Goal: Task Accomplishment & Management: Manage account settings

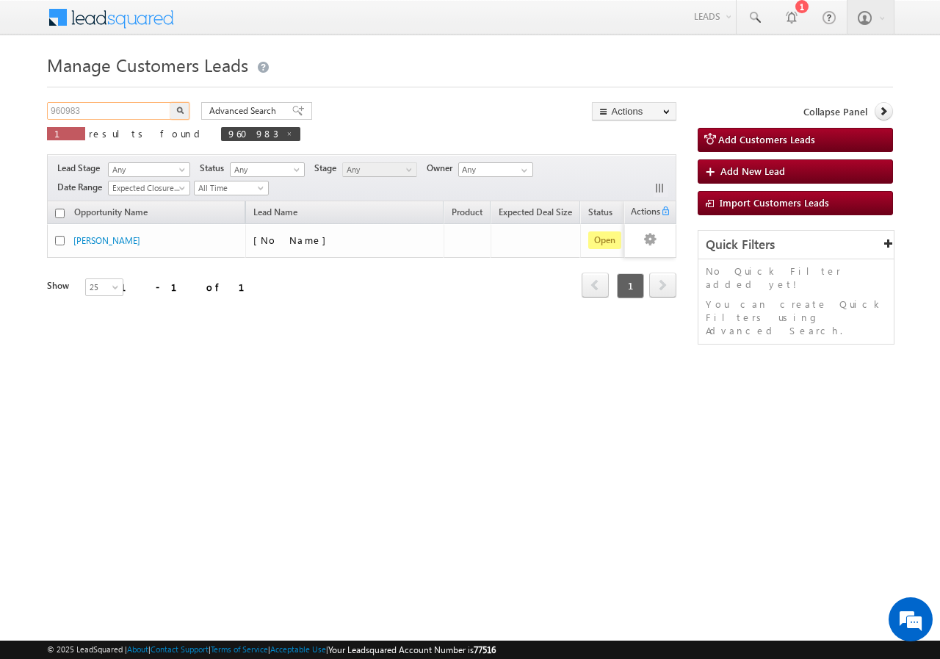
click at [126, 109] on input "960983" at bounding box center [110, 111] width 126 height 18
type input "9"
paste input "962551"
type input "962551"
click at [170, 102] on button "button" at bounding box center [179, 111] width 19 height 18
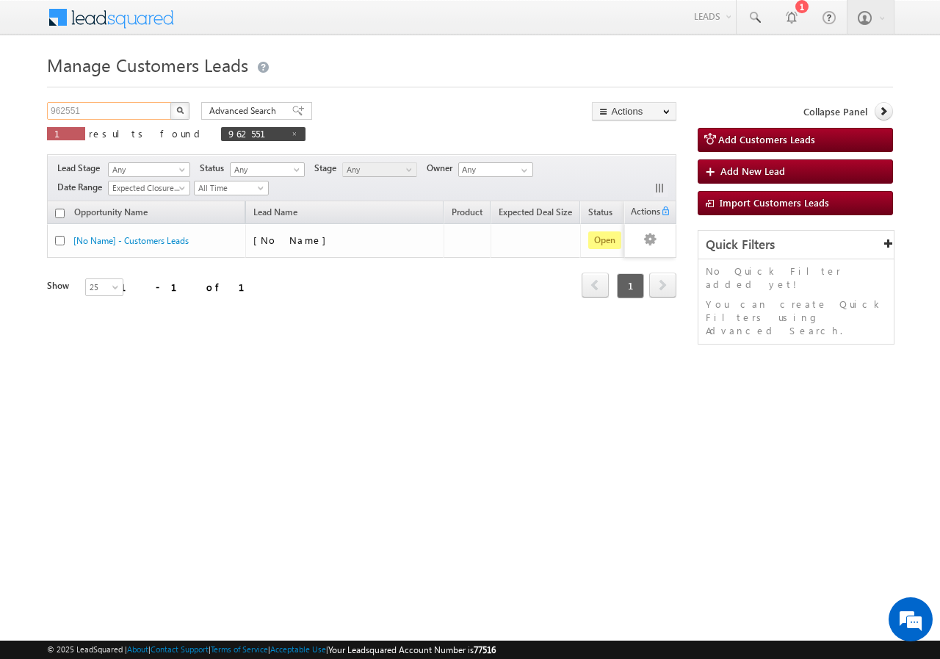
click at [129, 108] on input "962551" at bounding box center [110, 111] width 126 height 18
click at [170, 102] on button "button" at bounding box center [179, 111] width 19 height 18
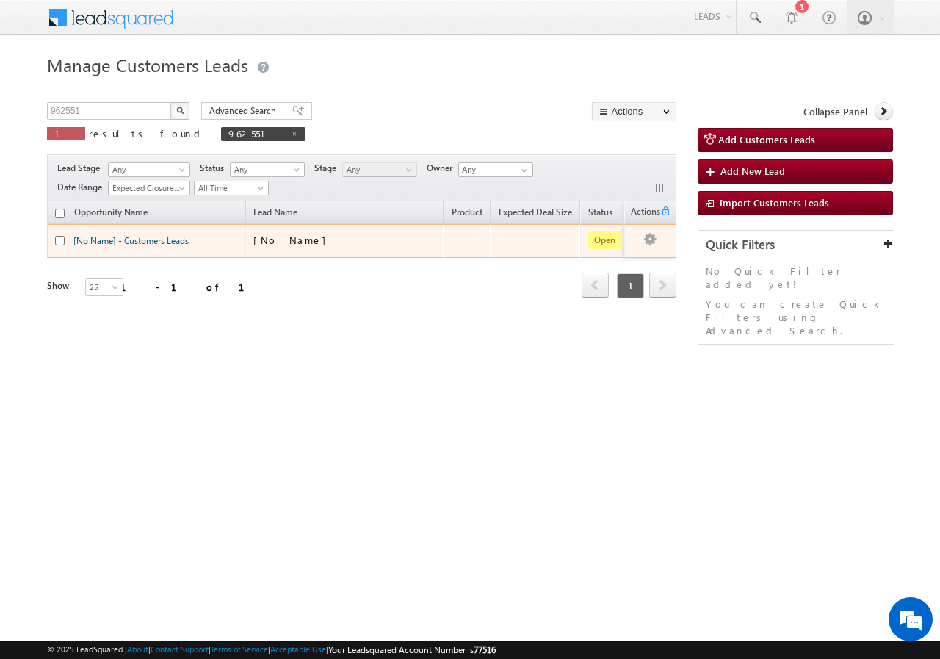
click at [110, 239] on link "[No Name] - Customers Leads" at bounding box center [130, 240] width 115 height 11
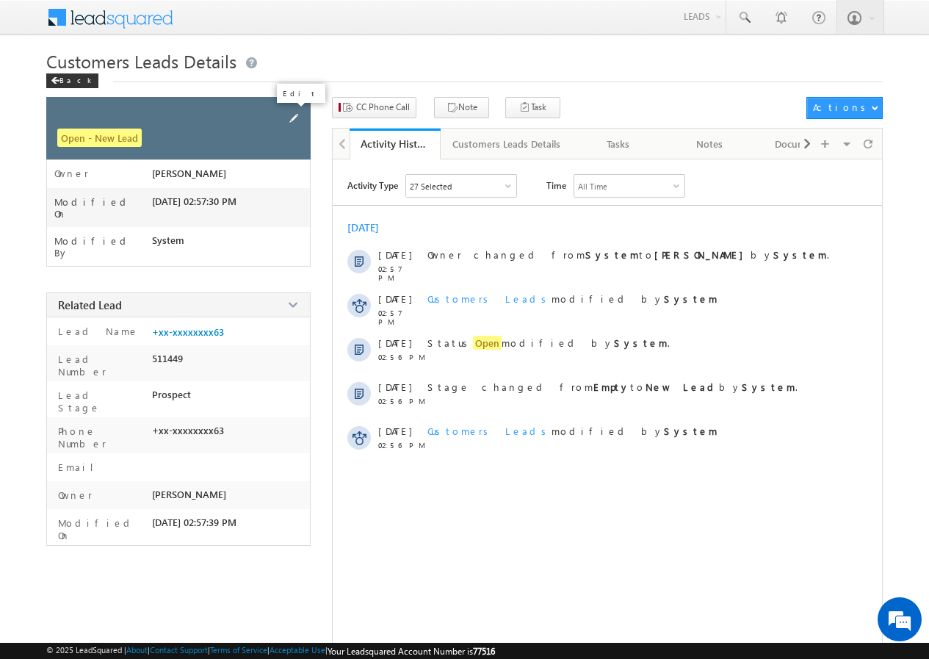
click at [287, 114] on span at bounding box center [294, 118] width 16 height 16
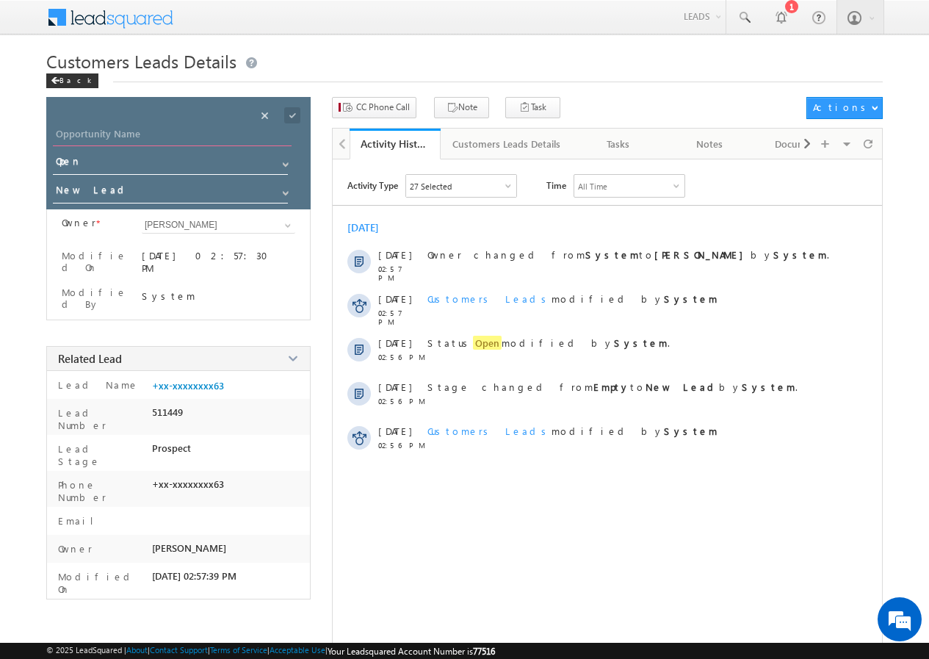
click at [208, 131] on input "Opportunity Name" at bounding box center [172, 136] width 239 height 21
click at [162, 134] on input "Opportunity Name" at bounding box center [172, 136] width 239 height 21
paste input "[PERSON_NAME]"
type input "[PERSON_NAME]"
click at [295, 113] on span at bounding box center [292, 115] width 16 height 16
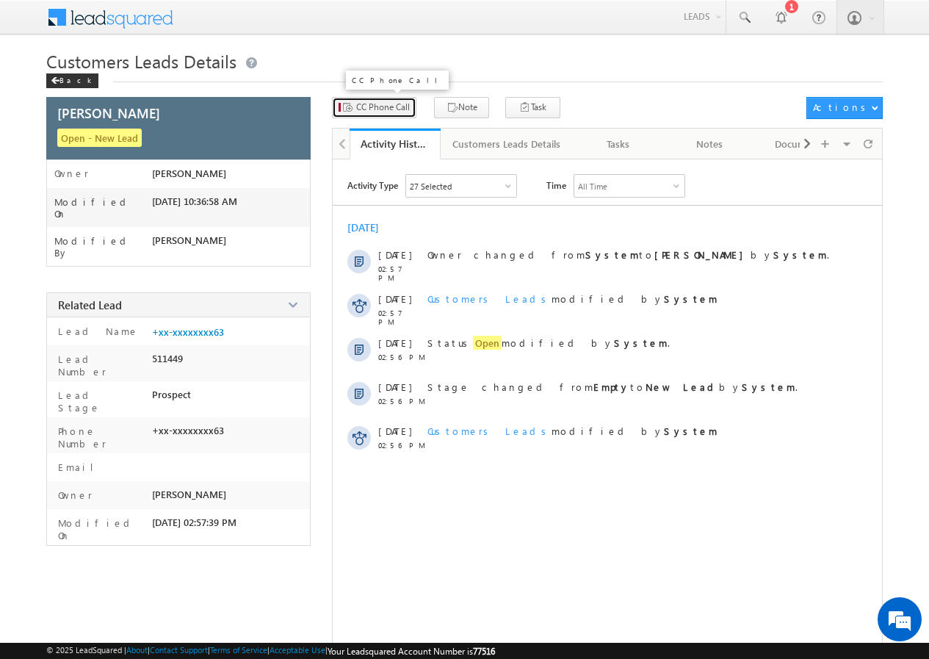
click at [373, 112] on span "CC Phone Call" at bounding box center [383, 107] width 54 height 13
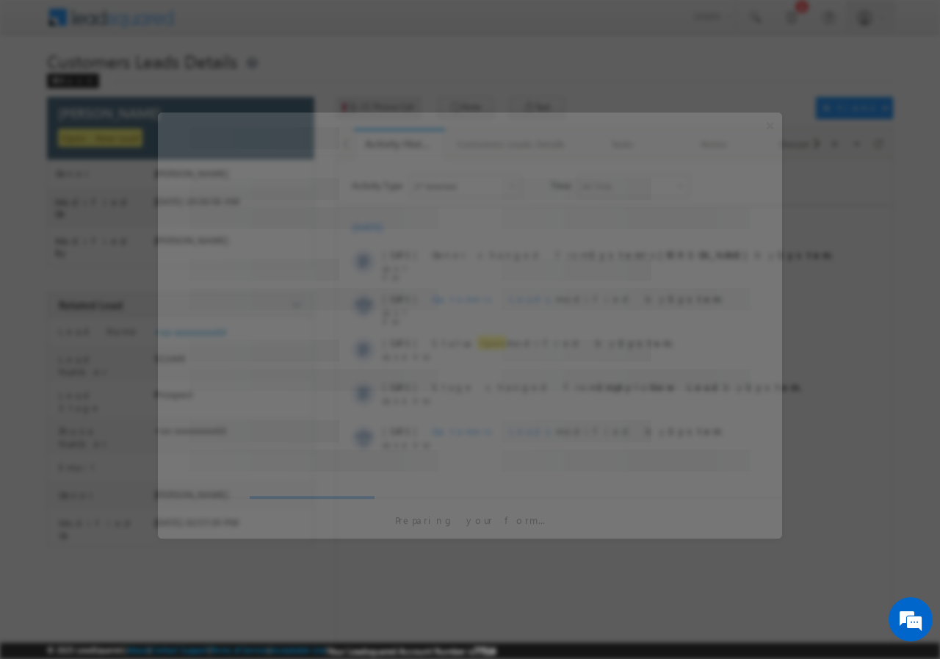
click at [373, 112] on div at bounding box center [470, 329] width 940 height 659
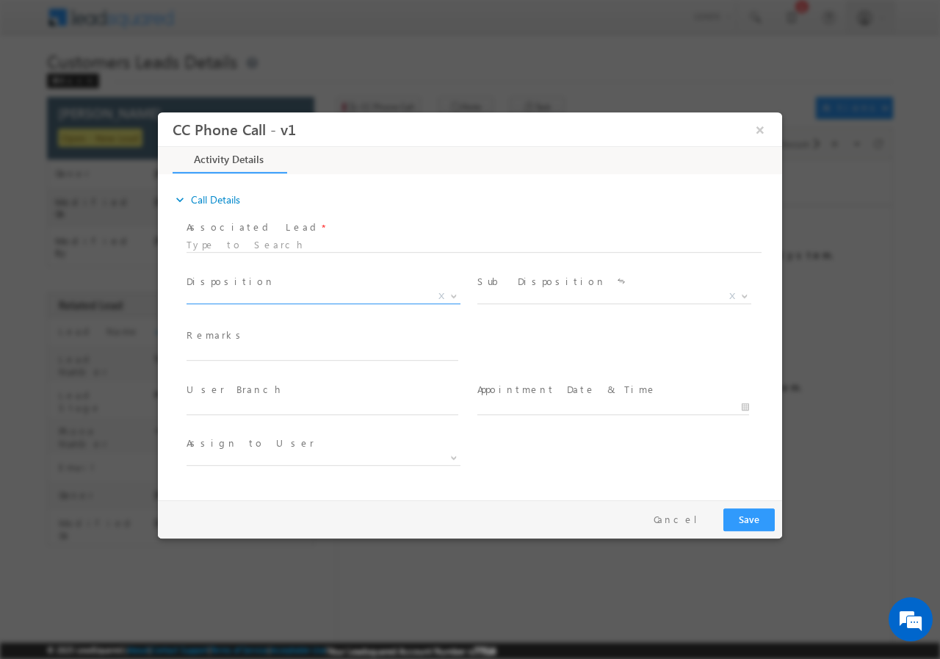
click at [453, 297] on span at bounding box center [452, 295] width 15 height 19
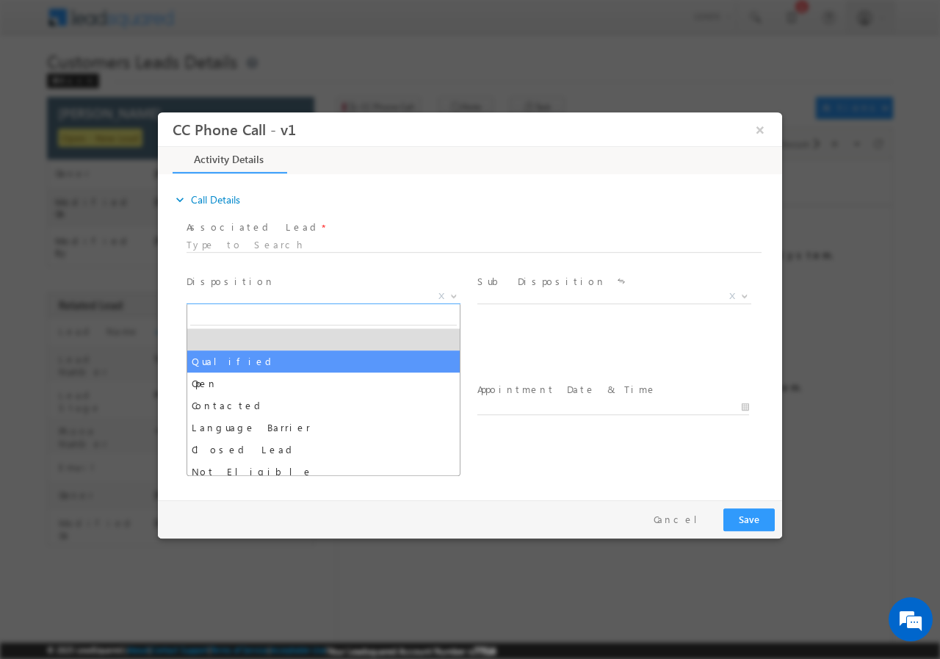
select select "Qualified"
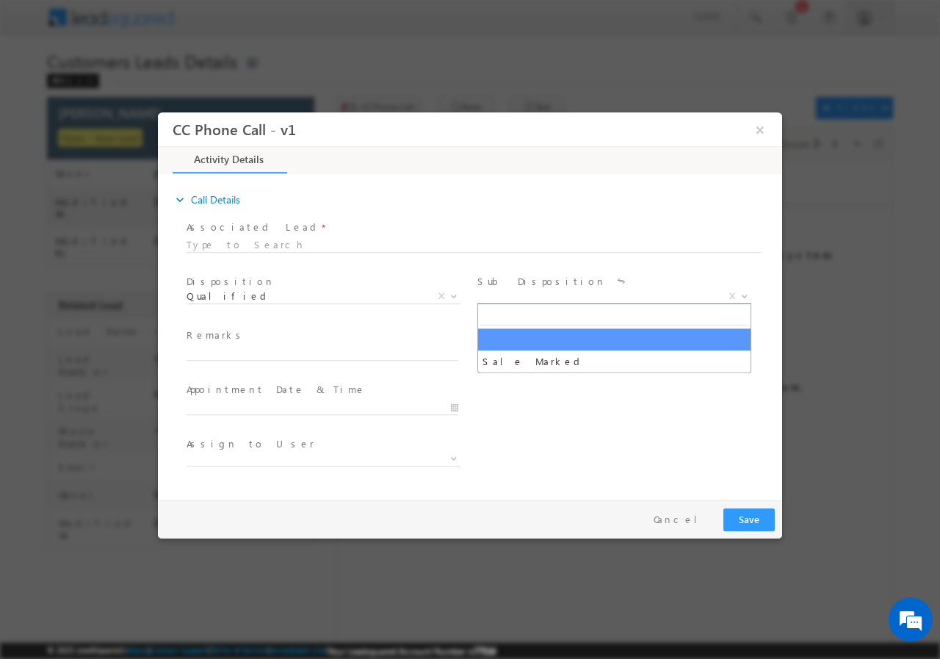
drag, startPoint x: 741, startPoint y: 292, endPoint x: 731, endPoint y: 295, distance: 10.5
click at [740, 292] on span at bounding box center [743, 295] width 15 height 19
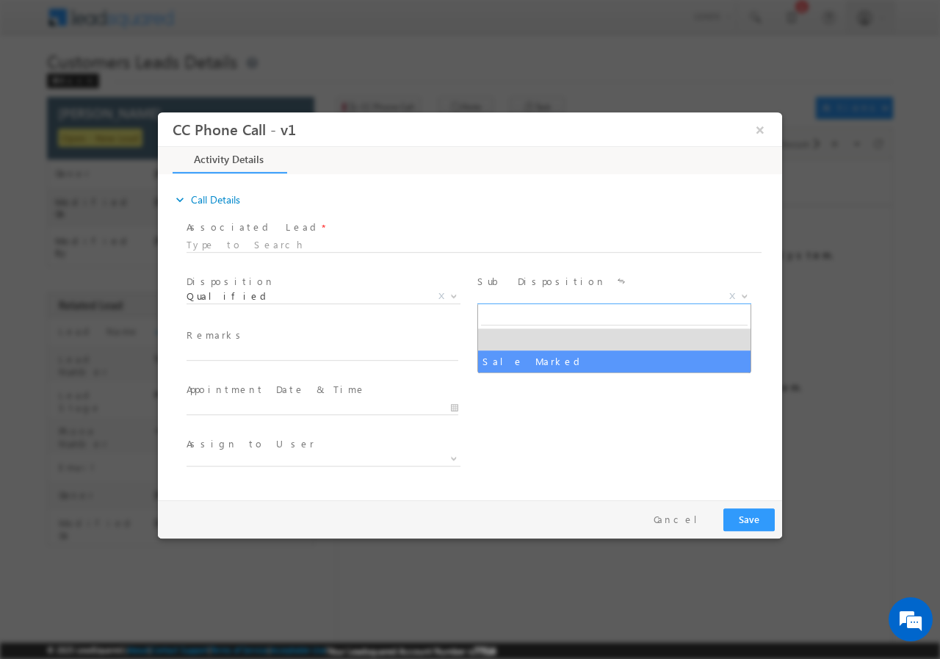
drag, startPoint x: 563, startPoint y: 363, endPoint x: 585, endPoint y: 367, distance: 21.6
select select "Sale Marked"
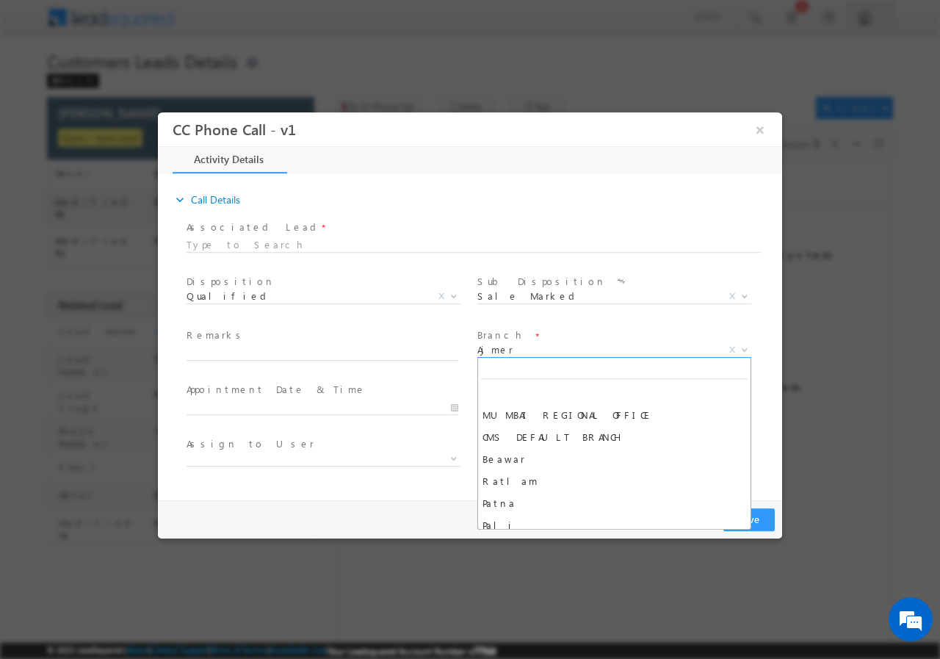
click at [578, 347] on span "Ajmer" at bounding box center [597, 348] width 239 height 13
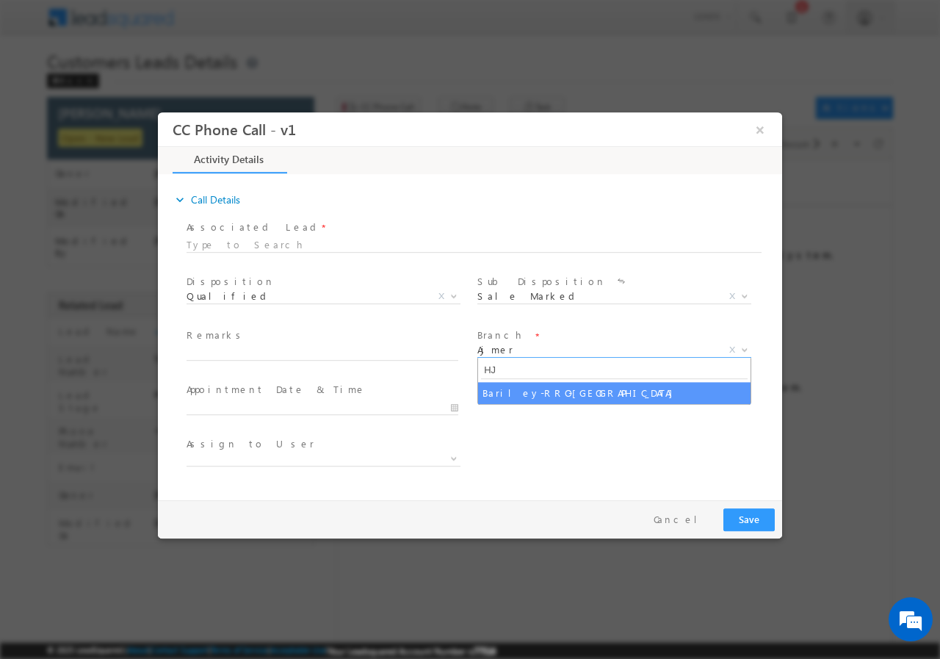
type input "H"
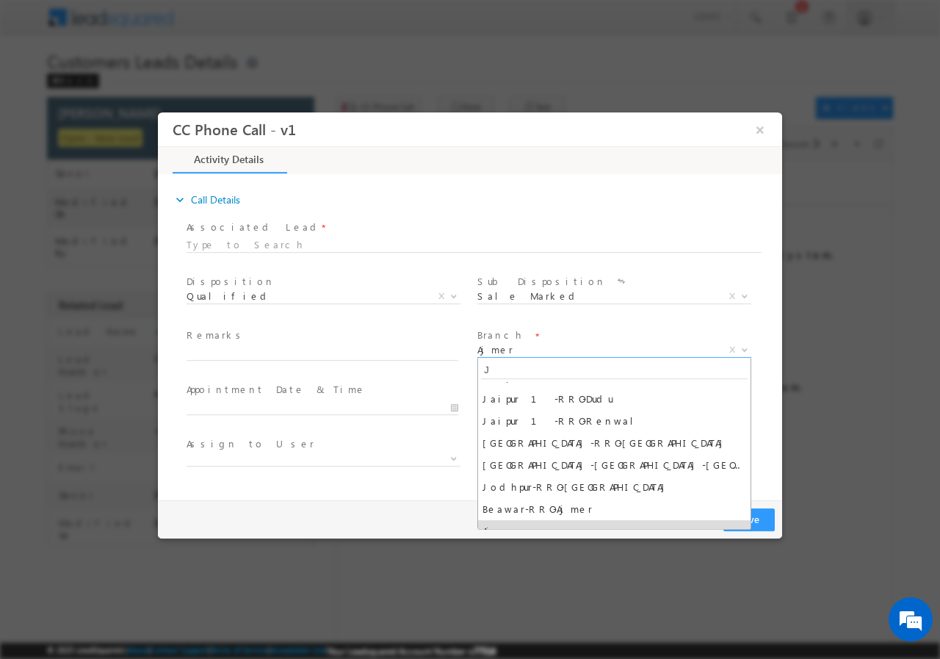
scroll to position [338, 0]
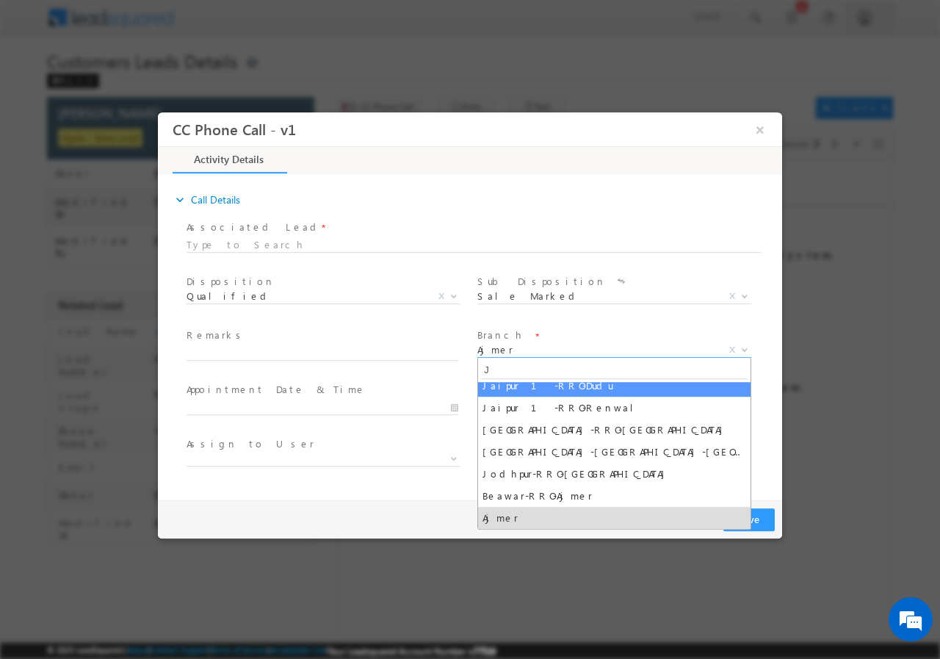
click at [516, 367] on input "J" at bounding box center [614, 369] width 267 height 18
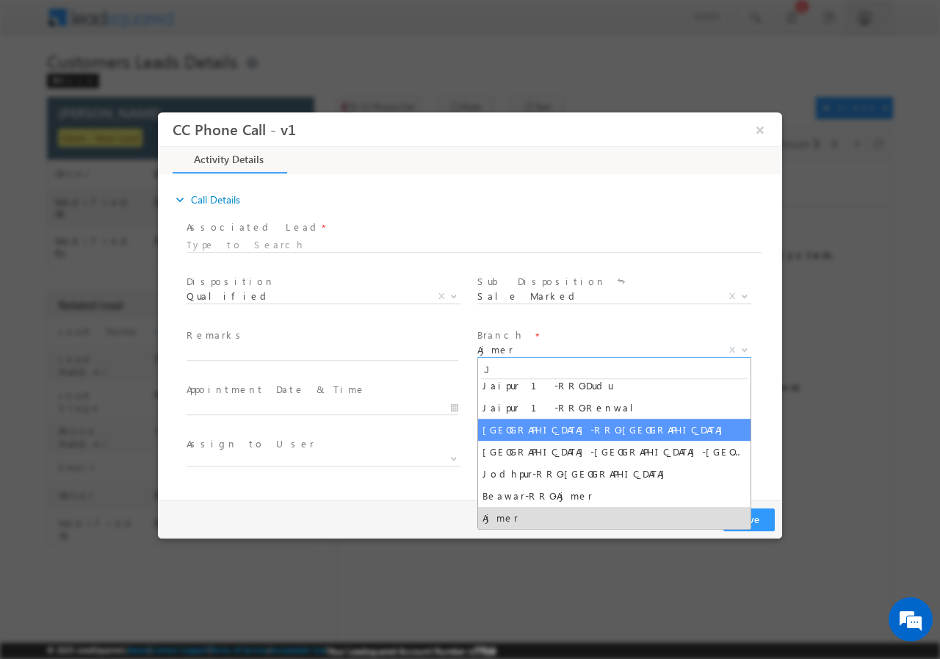
type input "J"
select select "[GEOGRAPHIC_DATA]-RRO-[GEOGRAPHIC_DATA]"
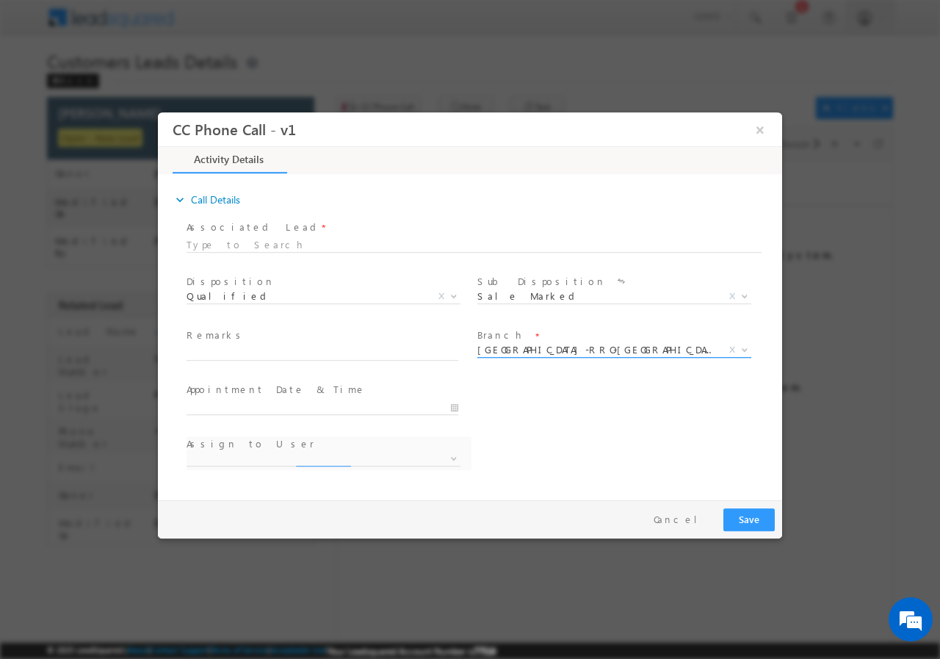
click at [586, 350] on span "[GEOGRAPHIC_DATA]-RRO-[GEOGRAPHIC_DATA]" at bounding box center [597, 348] width 239 height 13
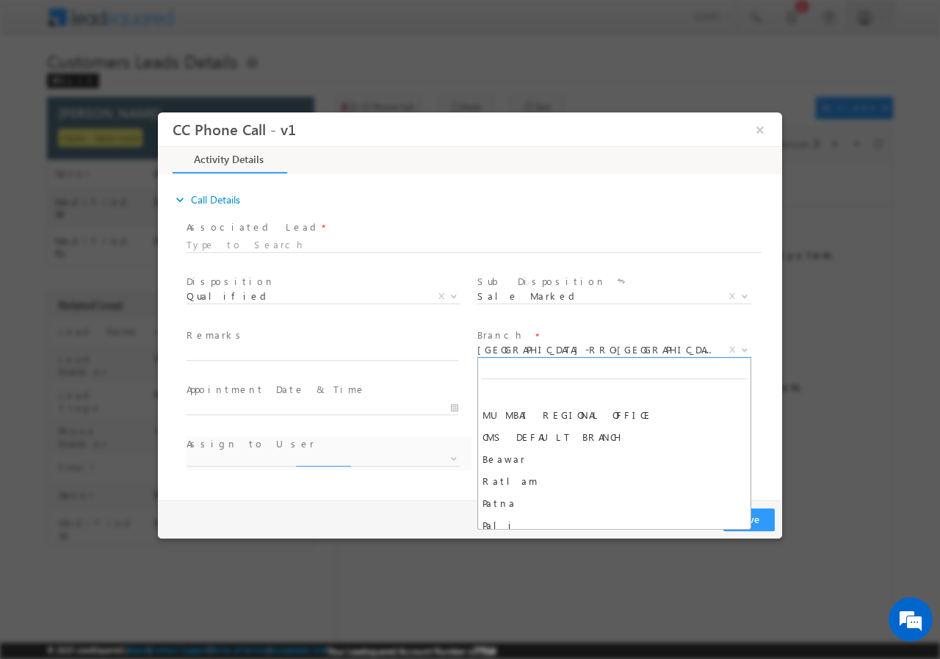
scroll to position [2645, 0]
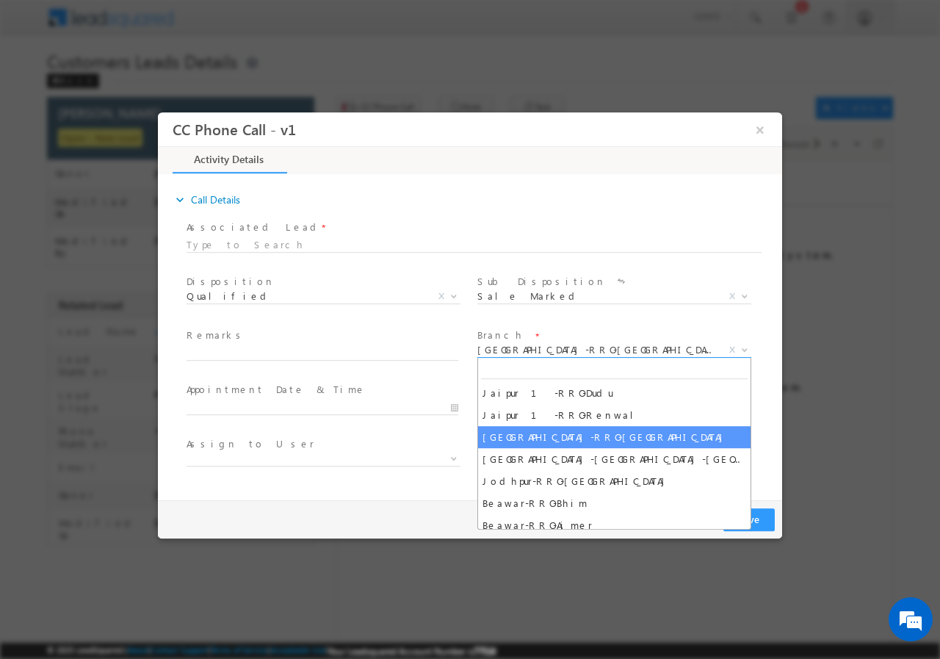
select select
click at [732, 350] on span "X" at bounding box center [732, 348] width 6 height 13
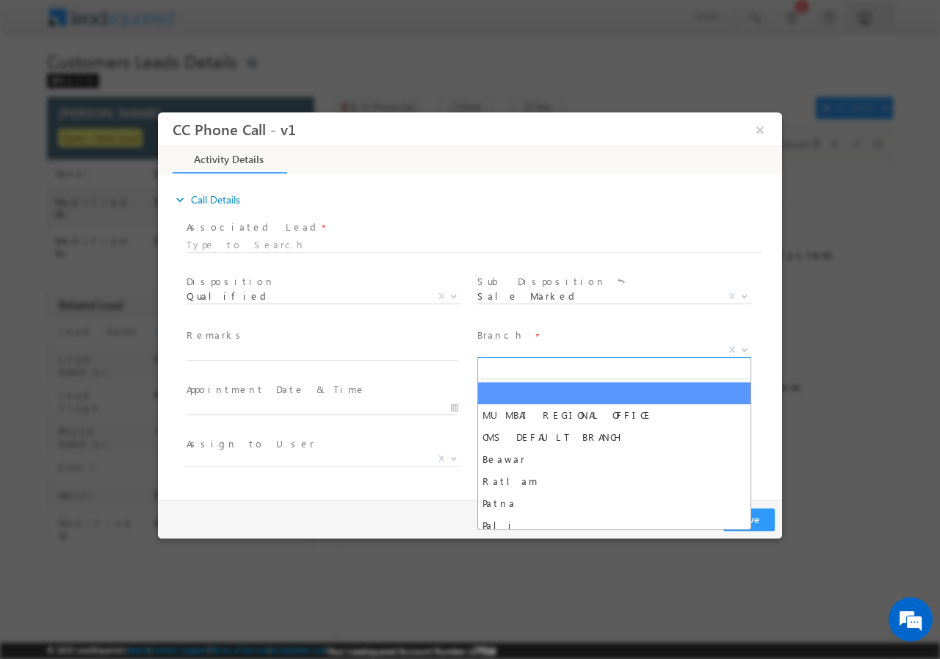
click at [530, 350] on span "X" at bounding box center [615, 349] width 274 height 15
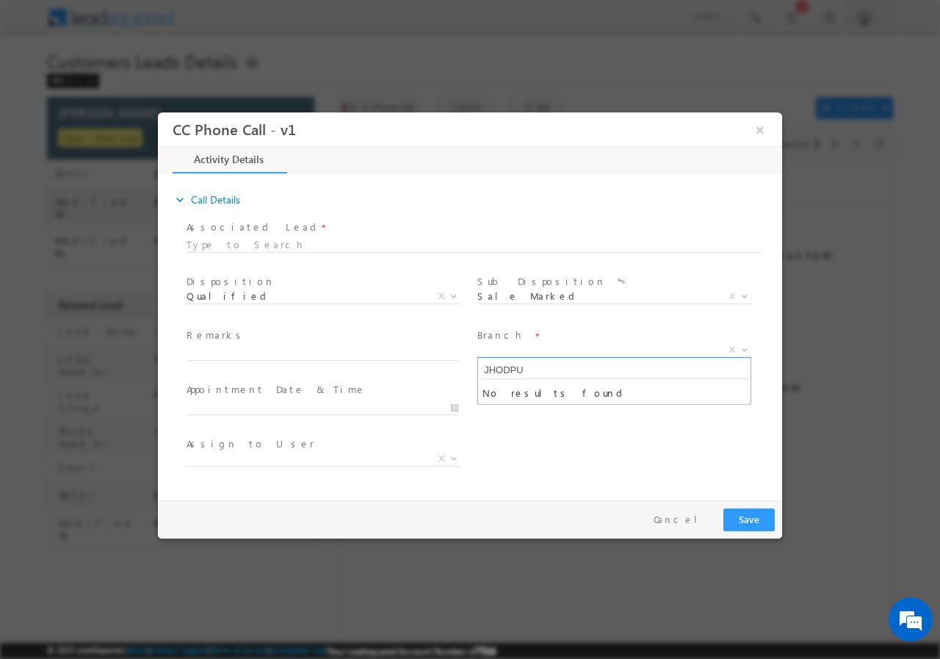
type input "JHODPUR"
click at [556, 434] on div "Assign to User * NA X" at bounding box center [483, 460] width 599 height 54
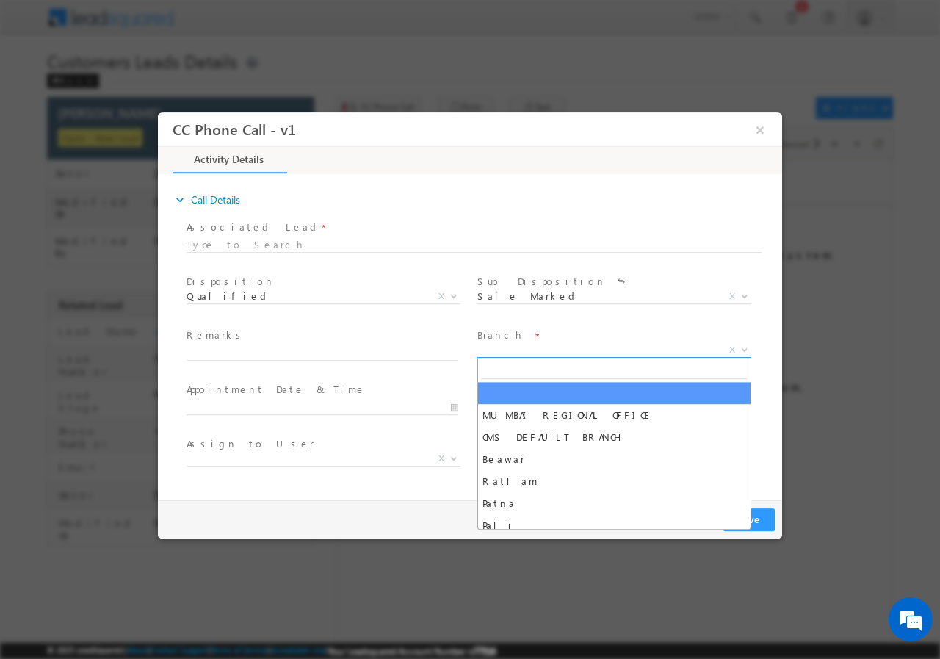
click at [741, 347] on b at bounding box center [745, 348] width 9 height 5
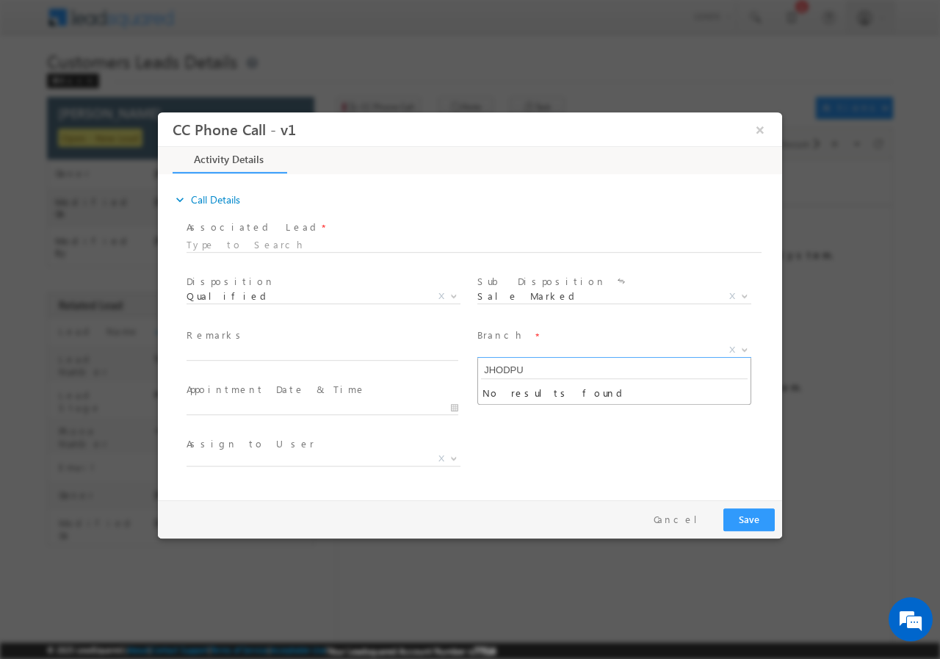
type input "JHODPUR"
click at [563, 366] on input "JHODPUR" at bounding box center [614, 369] width 267 height 18
click at [562, 450] on div "Assign to User * NA X" at bounding box center [483, 460] width 599 height 54
click at [749, 348] on b at bounding box center [745, 348] width 9 height 5
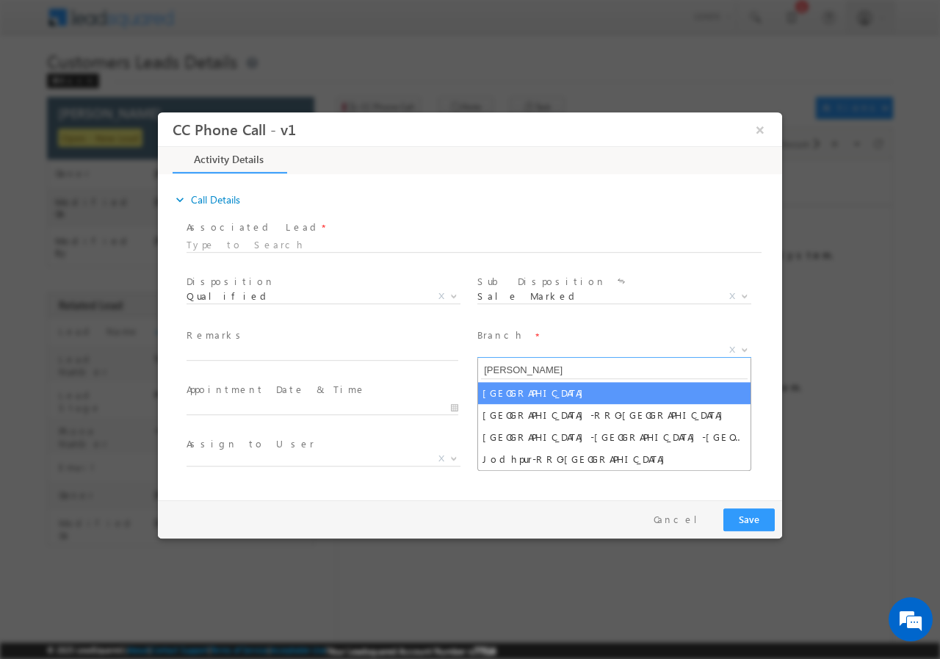
type input "JO"
select select "[GEOGRAPHIC_DATA]"
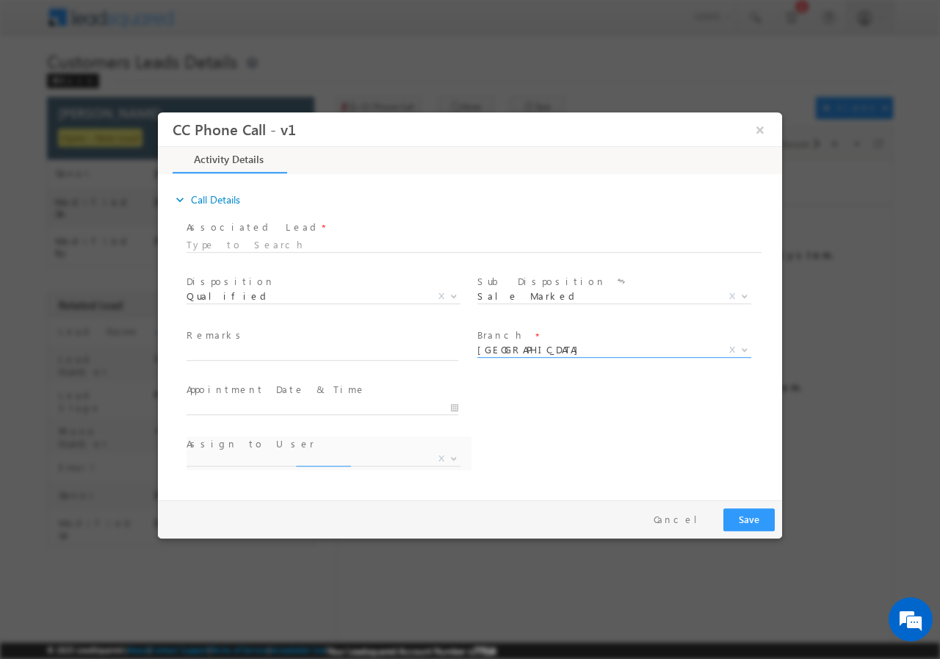
select select "[EMAIL_ADDRESS][DOMAIN_NAME]"
click at [421, 347] on input "text" at bounding box center [323, 352] width 272 height 15
paste input "Salim Khan //26//962551//9950638863//VB_Know_More//JHODPUR -342037//PLOT-REGISR…"
type input "Salim Khan //26//962551//9950638863//VB_Know_More//JHODPUR -342037//PLOT-REGISR…"
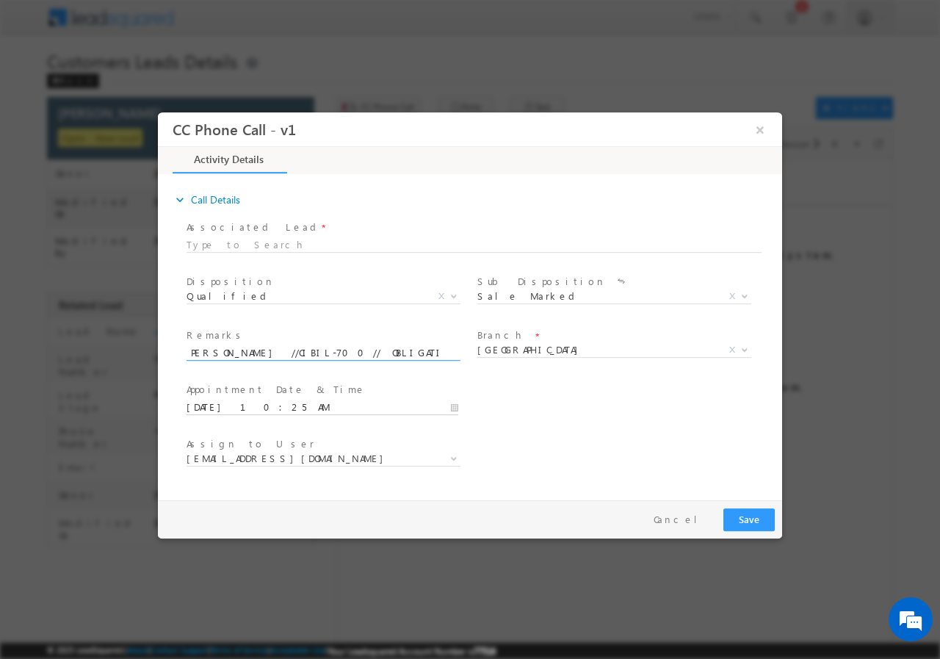
click at [453, 406] on input "10/06/2025 10:25 AM" at bounding box center [323, 407] width 272 height 15
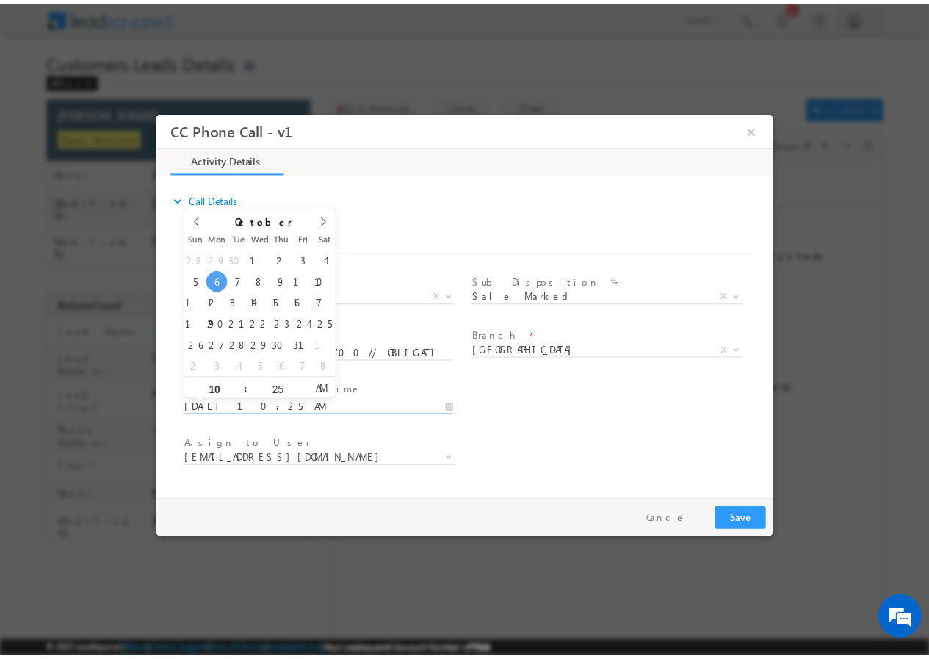
scroll to position [0, 0]
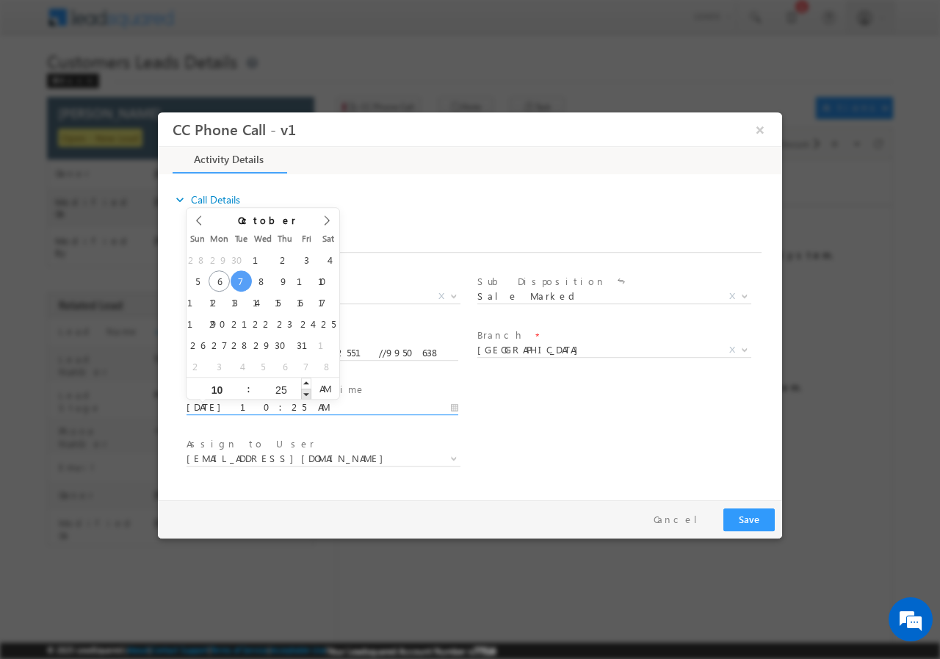
type input "10/07/2025 10:24 AM"
type input "24"
click at [305, 394] on span at bounding box center [306, 393] width 10 height 11
type input "10/07/2025 10:23 AM"
type input "23"
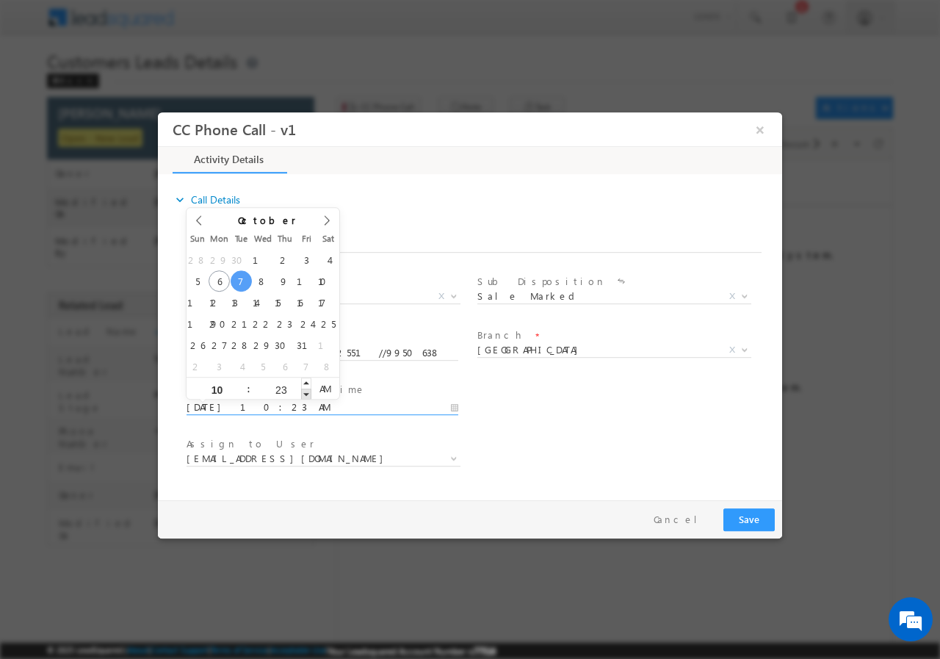
click at [305, 393] on span at bounding box center [306, 393] width 10 height 11
type input "10/07/2025 10:22 AM"
type input "22"
click at [305, 392] on span at bounding box center [306, 393] width 10 height 11
type input "10/07/2025 10:21 AM"
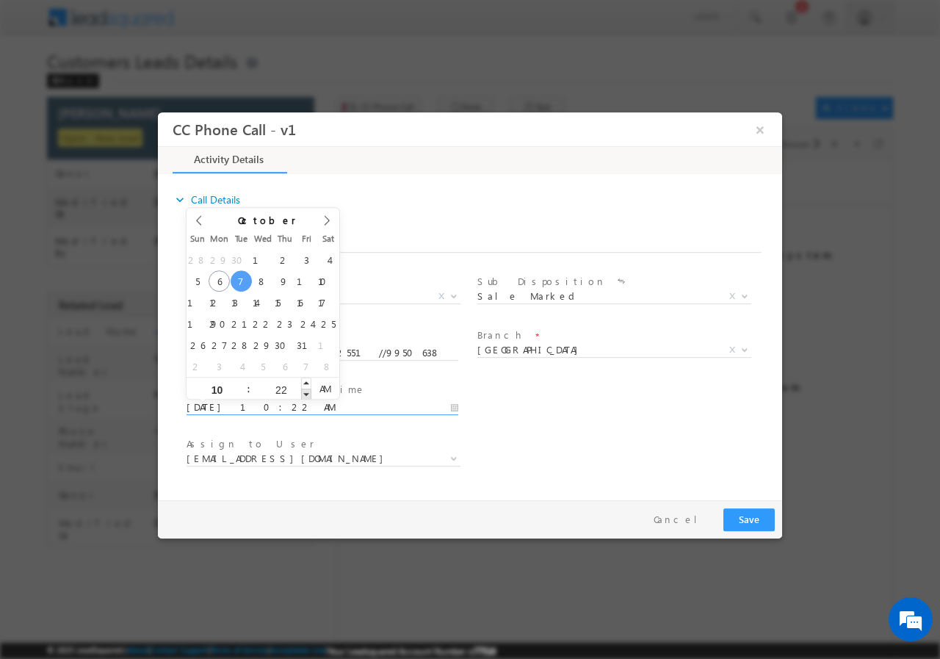
type input "21"
click at [305, 392] on span at bounding box center [306, 393] width 10 height 11
type input "10/07/2025 10:20 AM"
type input "20"
click at [305, 392] on span at bounding box center [306, 393] width 10 height 11
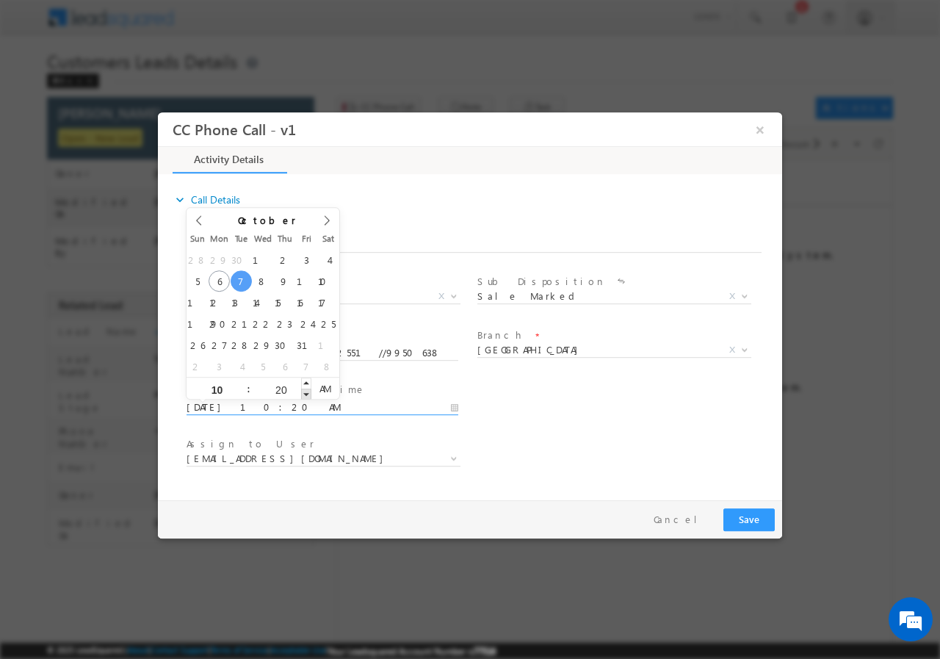
type input "10/07/2025 10:19 AM"
type input "19"
click at [305, 392] on span at bounding box center [306, 393] width 10 height 11
type input "10/07/2025 10:18 AM"
type input "18"
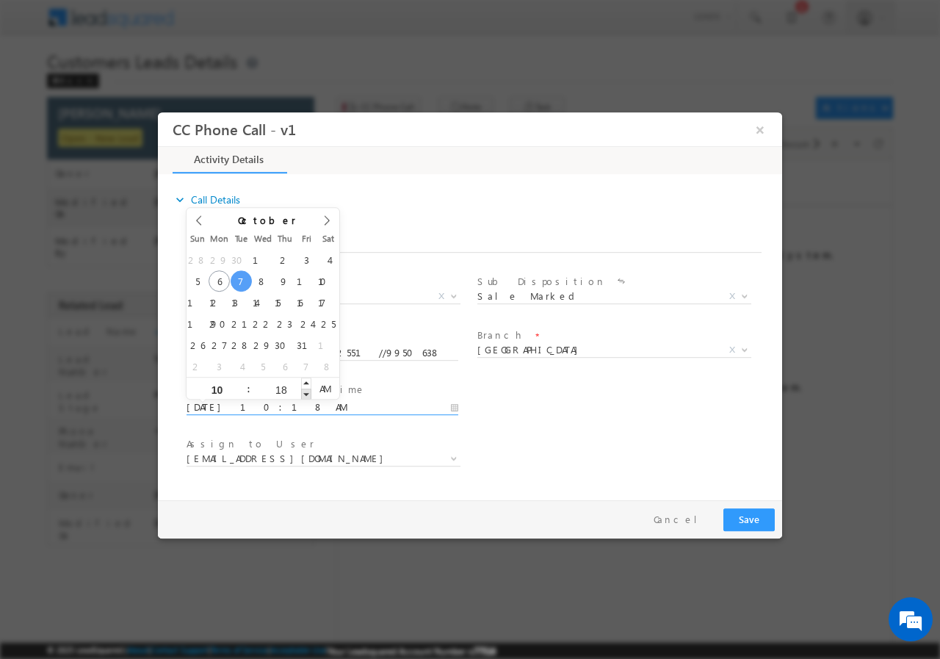
click at [305, 392] on span at bounding box center [306, 393] width 10 height 11
type input "10/07/2025 10:17 AM"
type input "17"
click at [306, 392] on span at bounding box center [306, 393] width 10 height 11
type input "10/07/2025 10:16 AM"
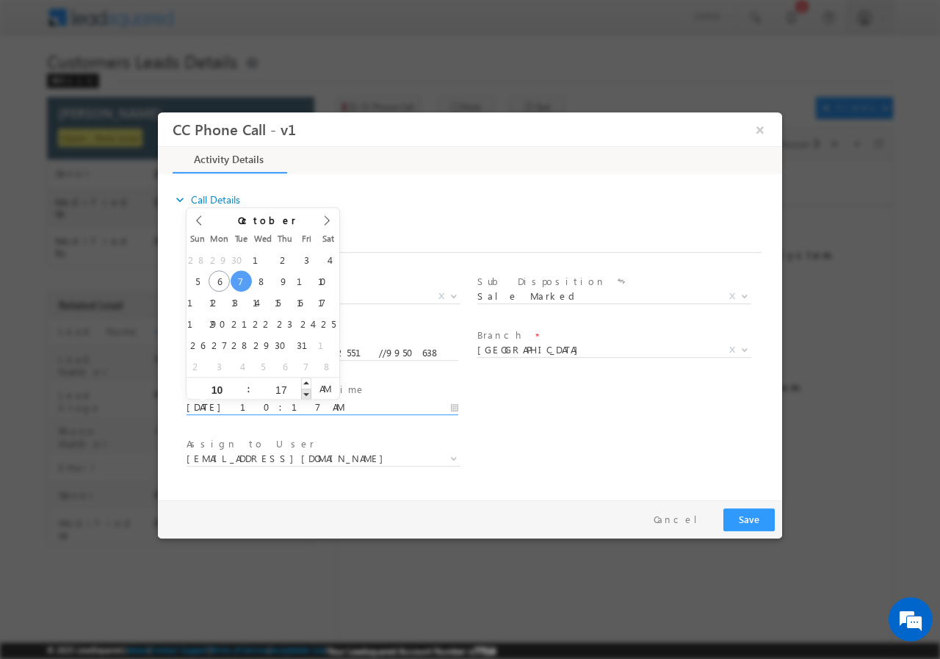
type input "16"
click at [306, 392] on span at bounding box center [306, 393] width 10 height 11
type input "10/07/2025 10:15 AM"
type input "15"
click at [306, 392] on span at bounding box center [306, 393] width 10 height 11
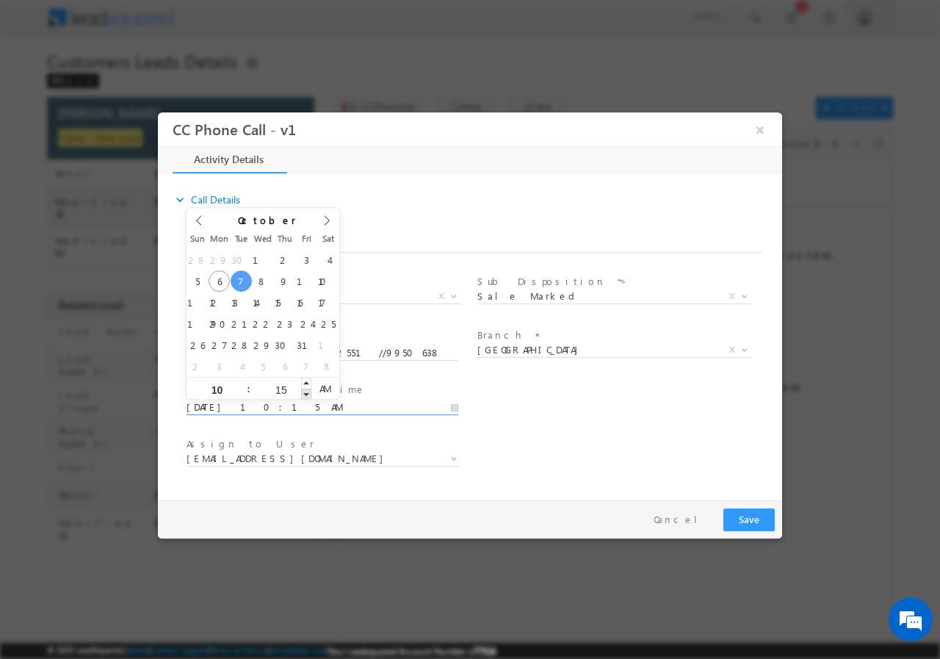
type input "10/07/2025 10:14 AM"
type input "14"
click at [306, 392] on span at bounding box center [306, 393] width 10 height 11
type input "10/07/2025 10:13 AM"
type input "13"
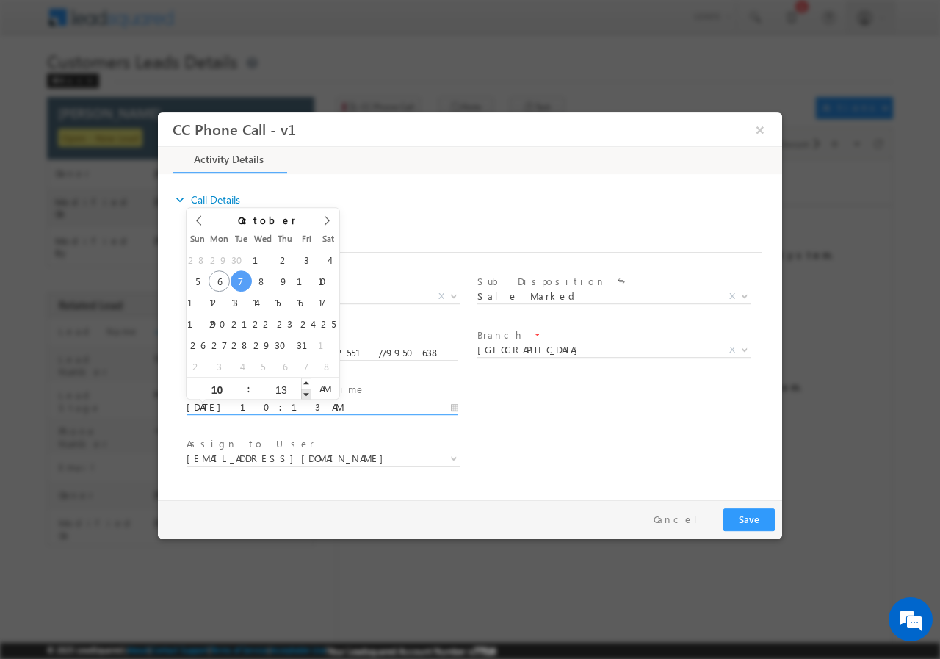
click at [306, 392] on span at bounding box center [306, 393] width 10 height 11
type input "10/07/2025 10:12 AM"
type input "12"
click at [306, 392] on span at bounding box center [306, 393] width 10 height 11
type input "10/07/2025 10:11 AM"
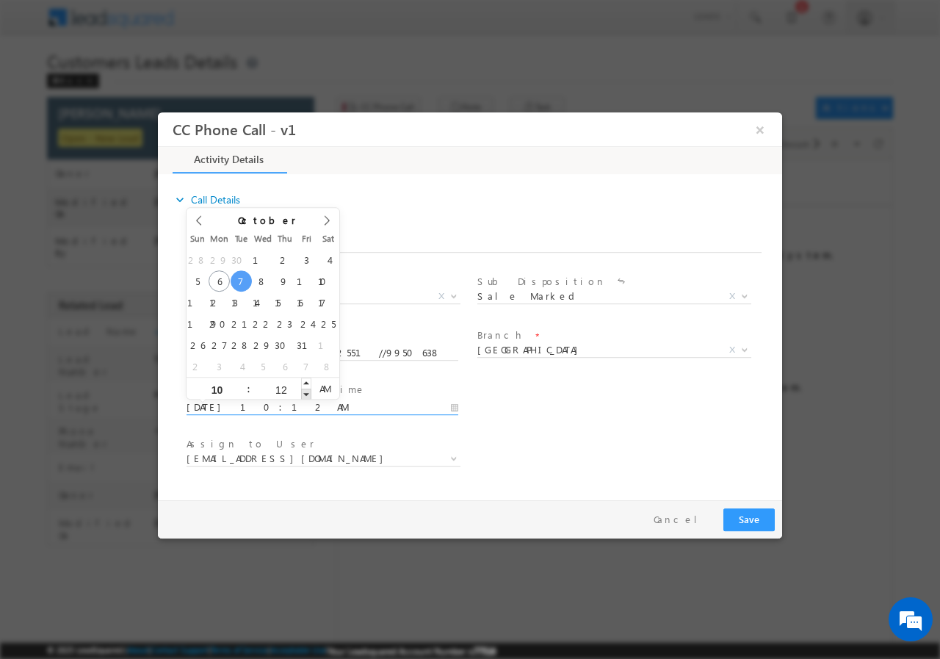
type input "11"
click at [306, 392] on span at bounding box center [306, 393] width 10 height 11
type input "10/07/2025 10:10 AM"
type input "10"
click at [306, 392] on span at bounding box center [306, 393] width 10 height 11
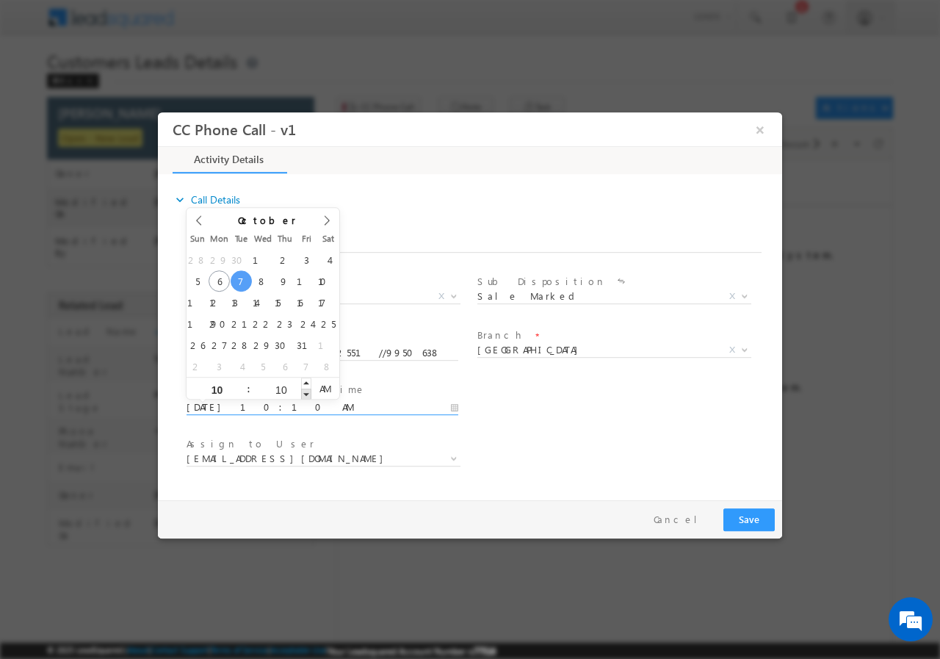
type input "10/07/2025 10:09 AM"
type input "09"
click at [306, 392] on span at bounding box center [306, 393] width 10 height 11
type input "10/07/2025 10:08 AM"
type input "08"
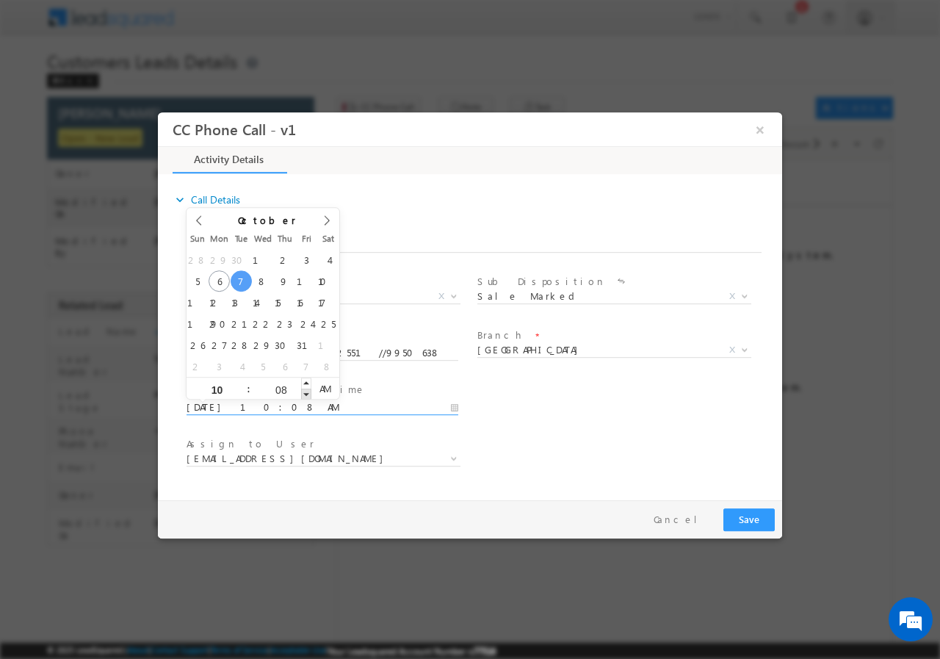
click at [306, 392] on span at bounding box center [306, 393] width 10 height 11
type input "10/07/2025 10:07 AM"
type input "07"
click at [304, 393] on span at bounding box center [306, 393] width 10 height 11
type input "10/07/2025 10:06 AM"
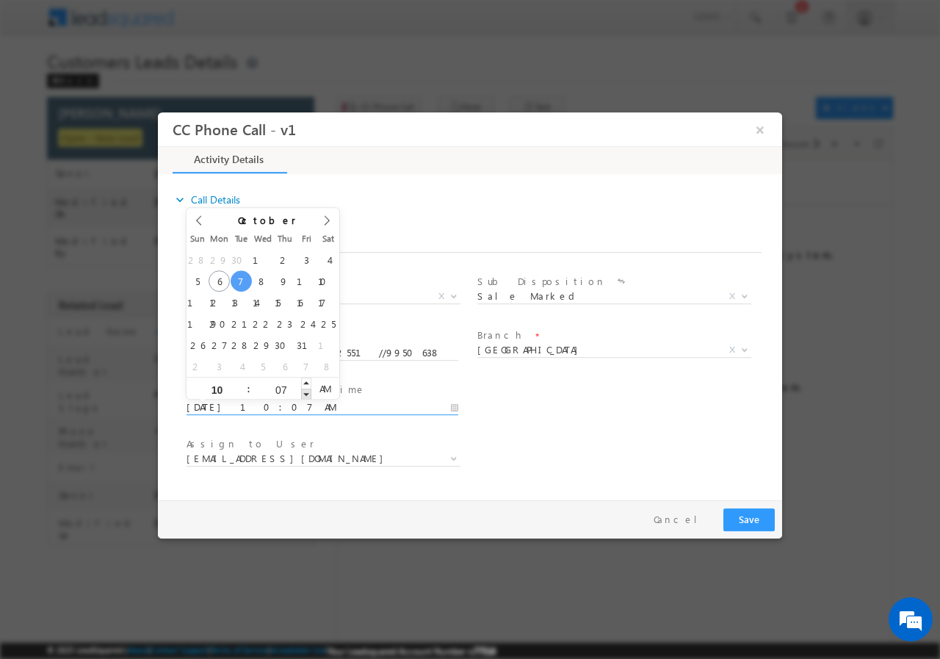
type input "06"
click at [303, 393] on span at bounding box center [306, 393] width 10 height 11
type input "10/07/2025 10:05 AM"
type input "05"
click at [303, 393] on span at bounding box center [306, 393] width 10 height 11
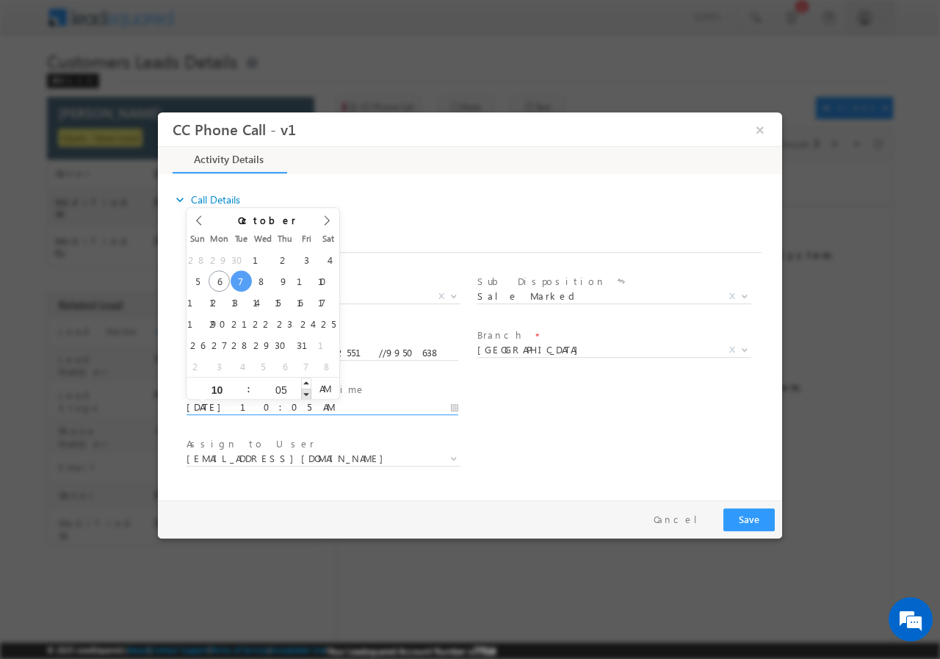
type input "10/07/2025 10:04 AM"
type input "04"
click at [303, 392] on span at bounding box center [306, 393] width 10 height 11
type input "10/07/2025 10:03 AM"
type input "03"
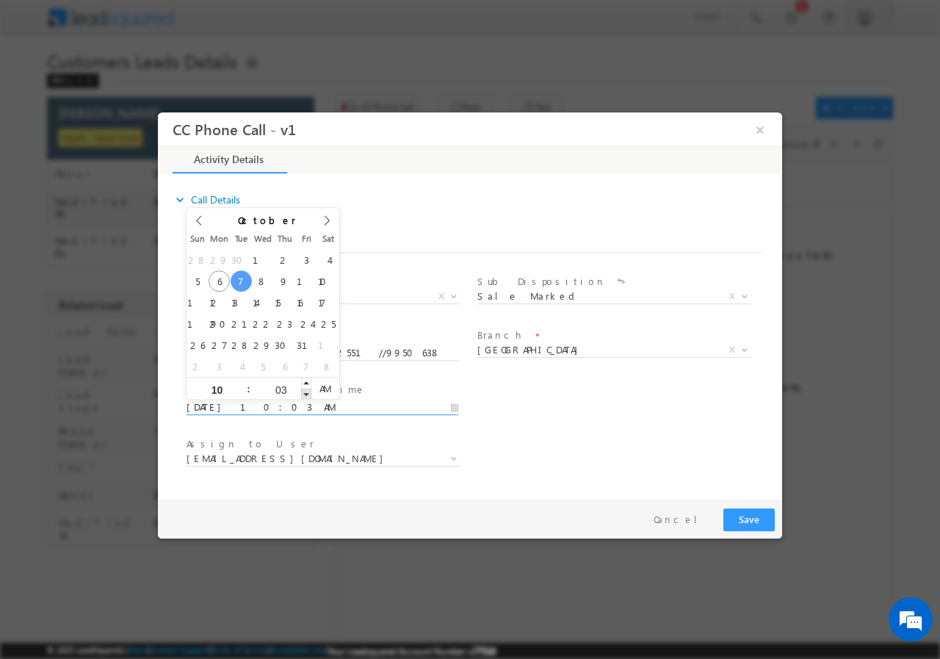
click at [303, 392] on span at bounding box center [306, 393] width 10 height 11
type input "10/07/2025 10:02 AM"
type input "02"
click at [303, 392] on span at bounding box center [306, 393] width 10 height 11
type input "10/07/2025 10:01 AM"
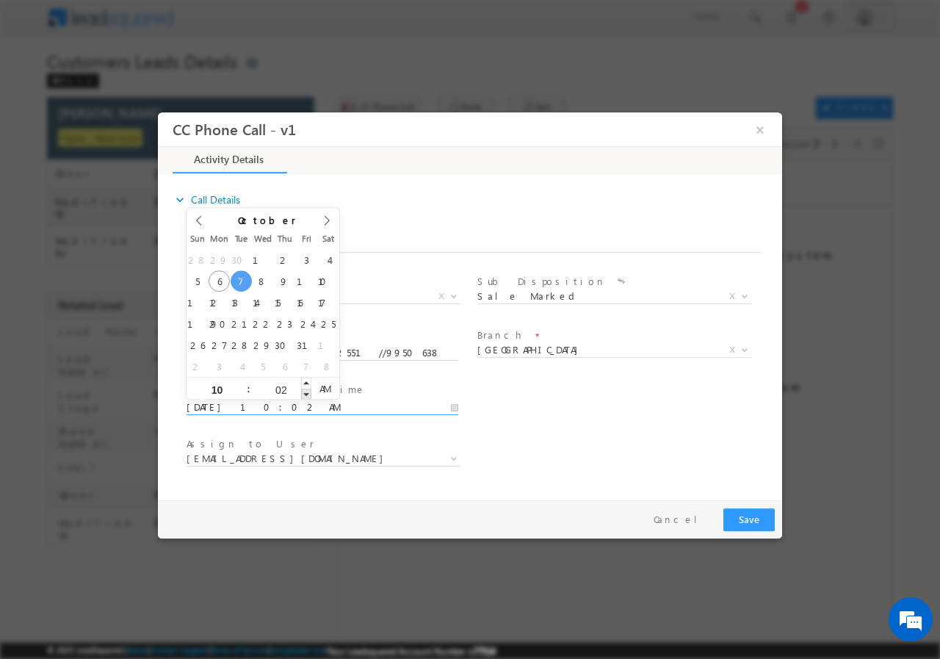
type input "01"
click at [303, 392] on span at bounding box center [306, 393] width 10 height 11
type input "10/07/2025 10:00 AM"
type input "00"
click at [303, 391] on span at bounding box center [306, 393] width 10 height 11
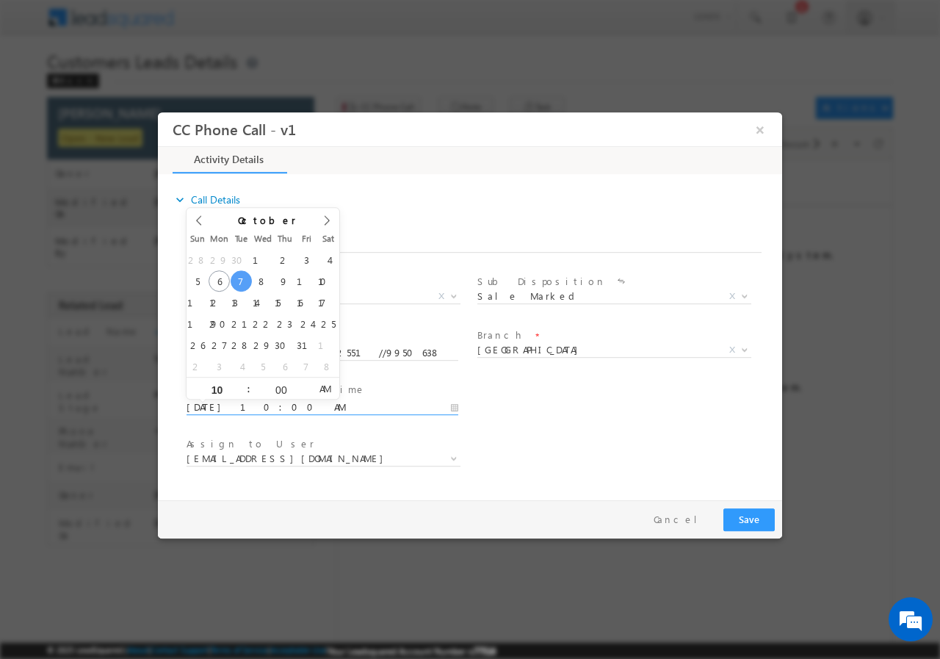
drag, startPoint x: 579, startPoint y: 430, endPoint x: 550, endPoint y: 439, distance: 30.0
click at [578, 431] on div "User Branch * Appointment Date & Time * 10/07/2025 10:00 AM" at bounding box center [483, 405] width 599 height 54
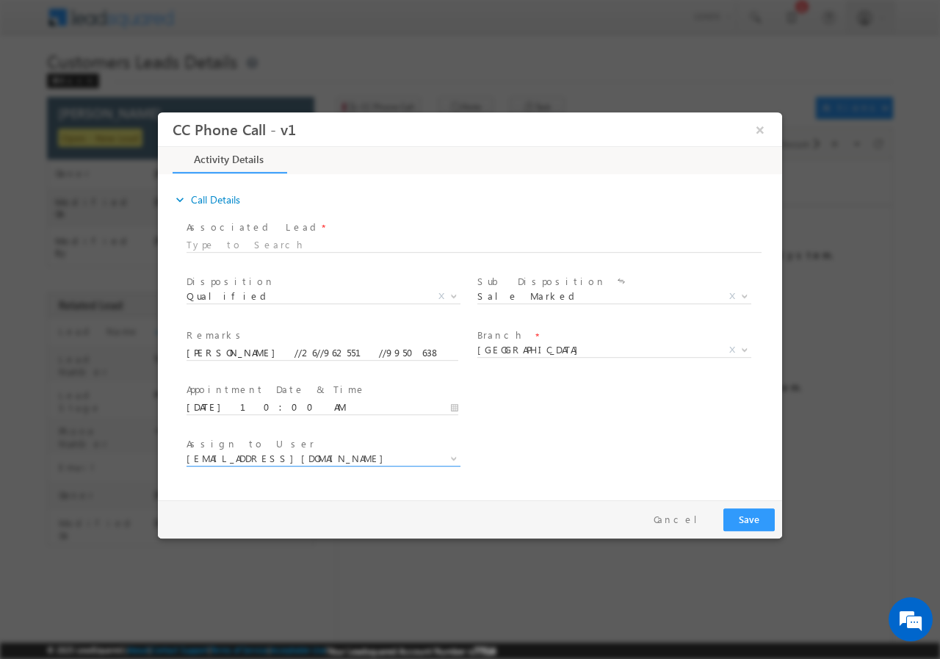
click at [338, 455] on span "[EMAIL_ADDRESS][DOMAIN_NAME]" at bounding box center [306, 457] width 239 height 13
click at [328, 411] on input "[PERSON_NAME]" at bounding box center [323, 414] width 267 height 18
type input "M"
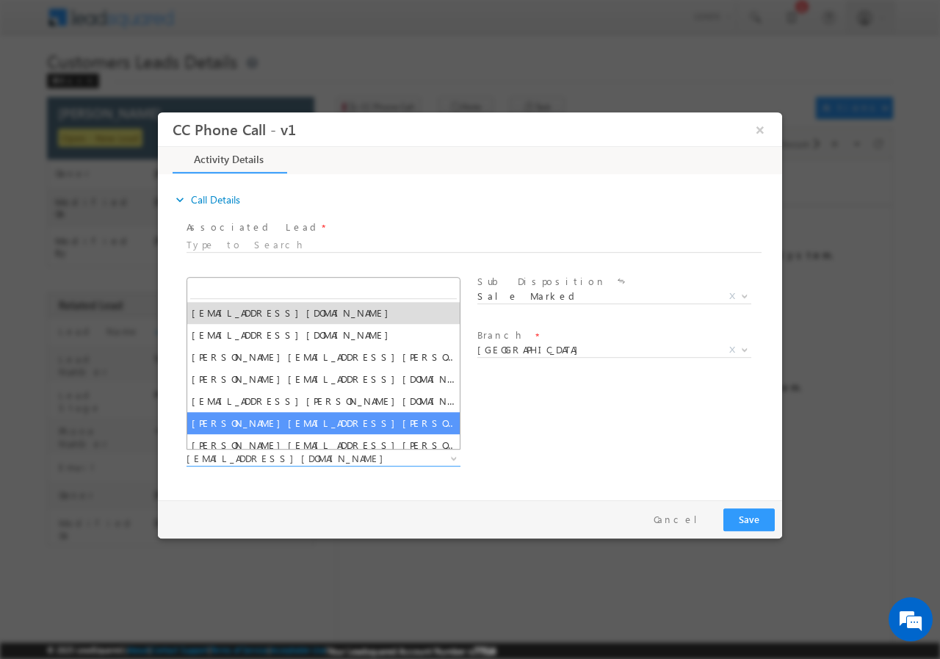
paste input "moolchand.sharma1@sgrlimited.in"
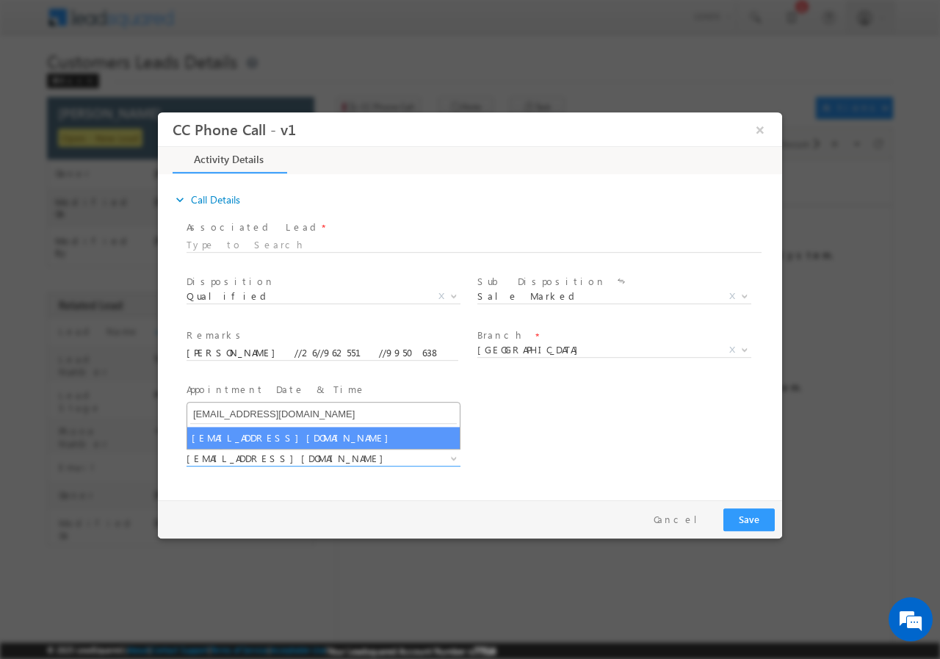
type input "moolchand.sharma1@sgrlimited.in"
select select "moolchand.sharma1@sgrlimited.in"
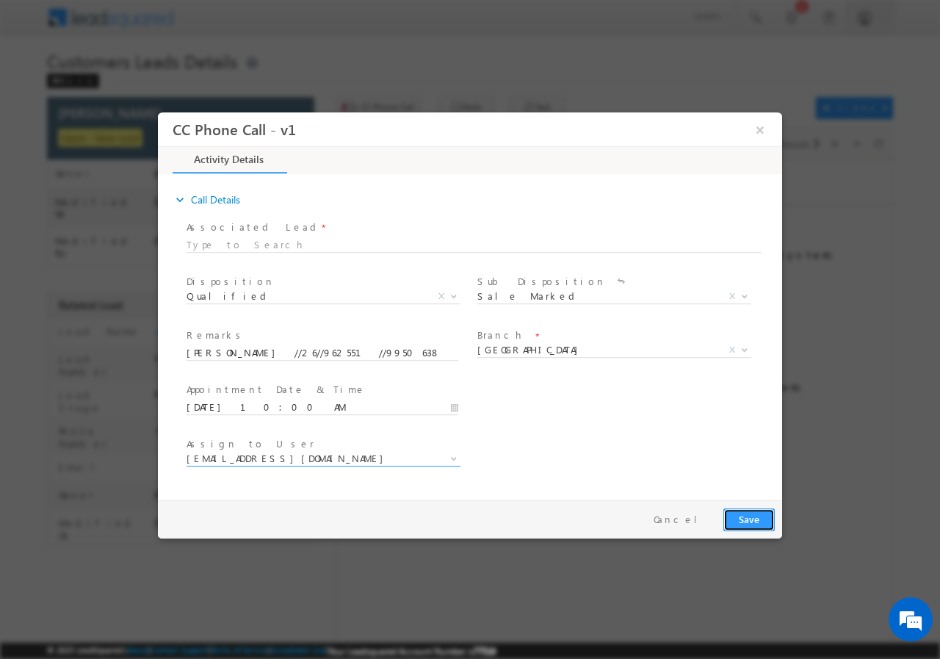
click at [741, 517] on button "Save" at bounding box center [749, 519] width 51 height 23
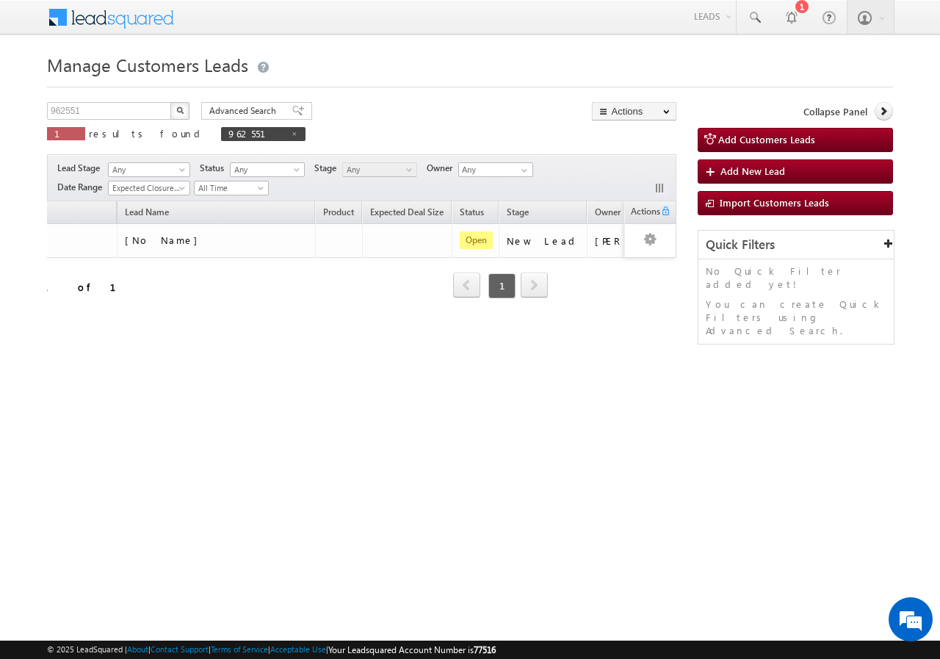
scroll to position [0, 129]
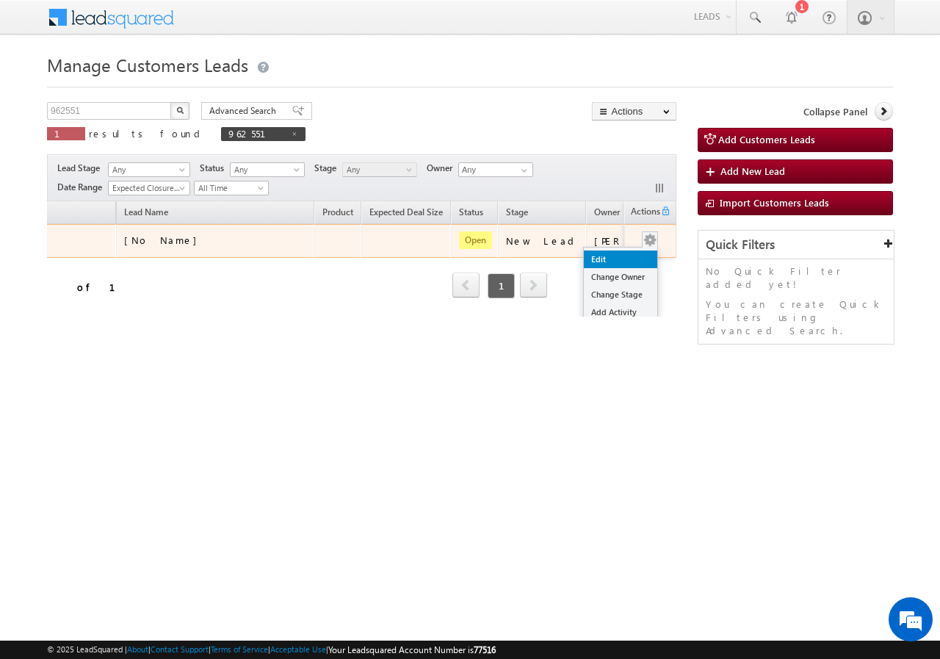
click at [610, 258] on link "Edit" at bounding box center [620, 260] width 73 height 18
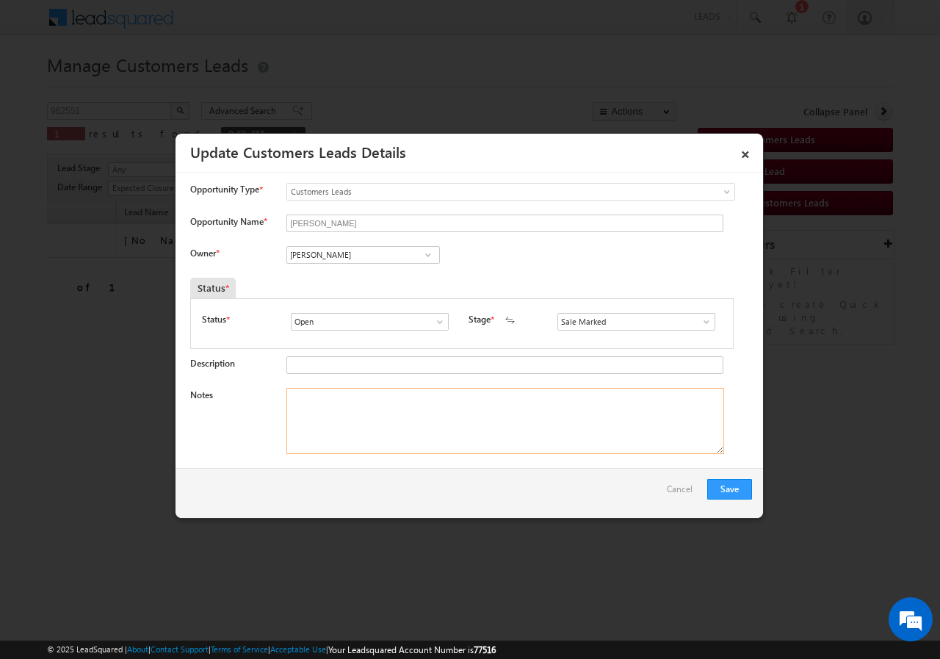
click at [325, 418] on textarea "Notes" at bounding box center [506, 421] width 438 height 66
paste textarea "[PERSON_NAME] //26//962551//9950638863//VB_Know_More//JHODPUR -342037//PLOT-REG…"
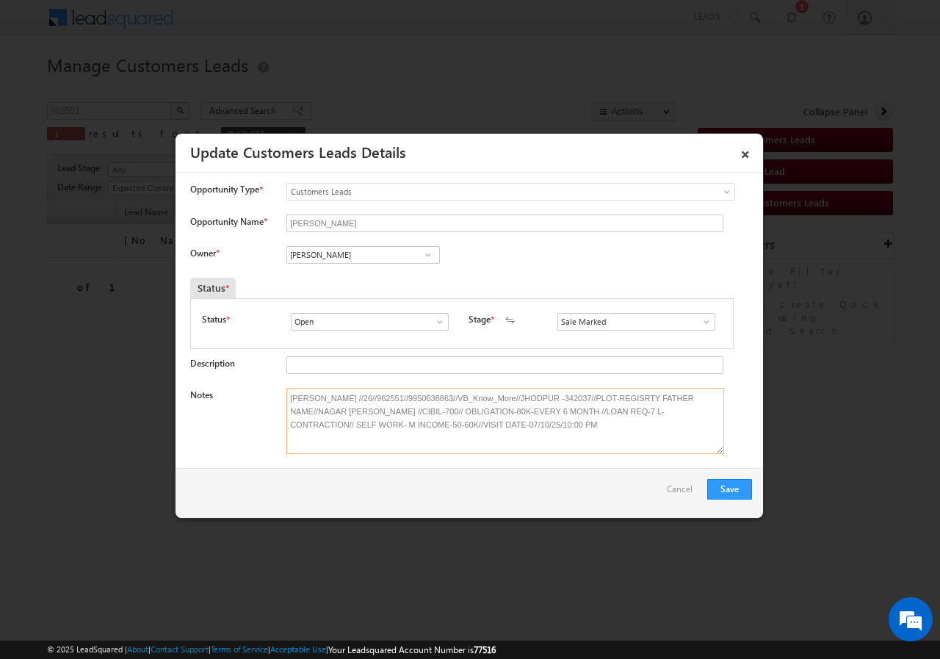
type textarea "[PERSON_NAME] //26//962551//9950638863//VB_Know_More//JHODPUR -342037//PLOT-REG…"
click at [403, 255] on input "[PERSON_NAME]" at bounding box center [364, 255] width 154 height 18
click at [425, 256] on span at bounding box center [428, 255] width 15 height 12
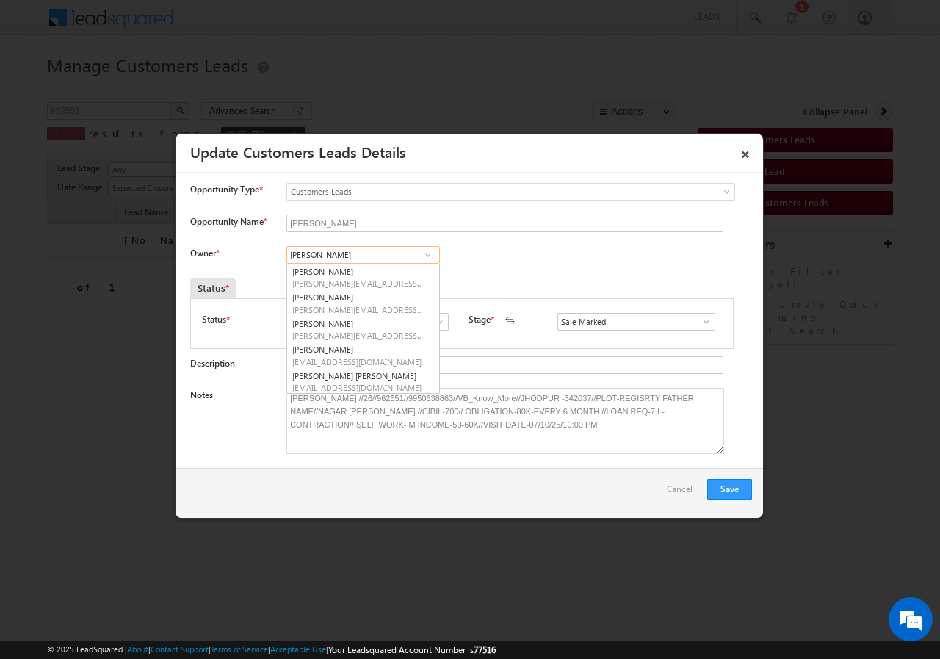
click at [382, 254] on input "[PERSON_NAME]" at bounding box center [364, 255] width 154 height 18
click at [606, 281] on div "Status *" at bounding box center [461, 288] width 542 height 21
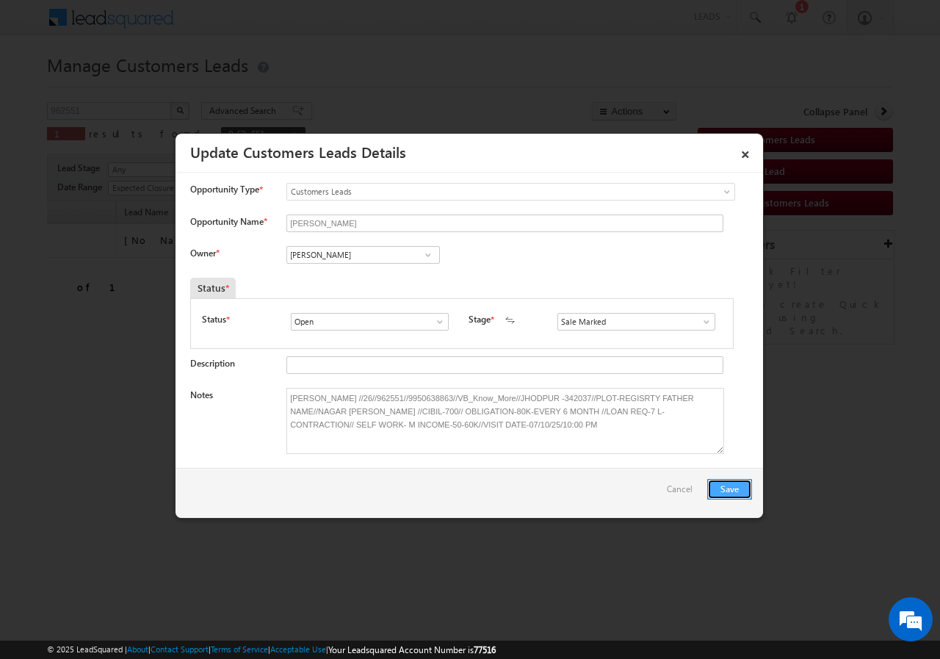
click at [727, 486] on button "Save" at bounding box center [729, 489] width 45 height 21
